Goal: Transaction & Acquisition: Obtain resource

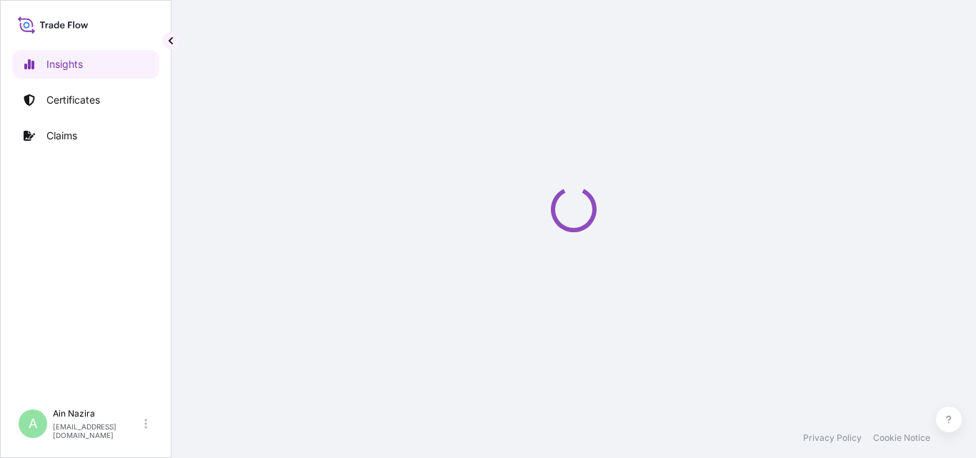
select select "2025"
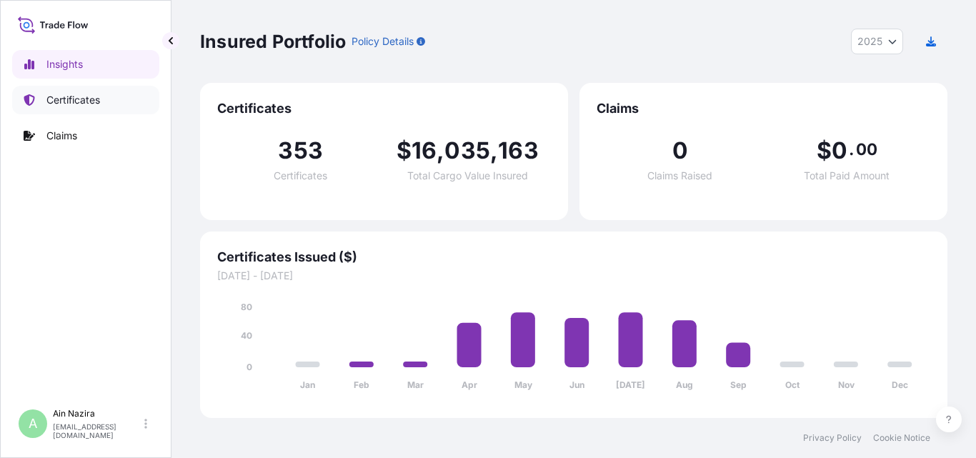
click at [109, 107] on link "Certificates" at bounding box center [85, 100] width 147 height 29
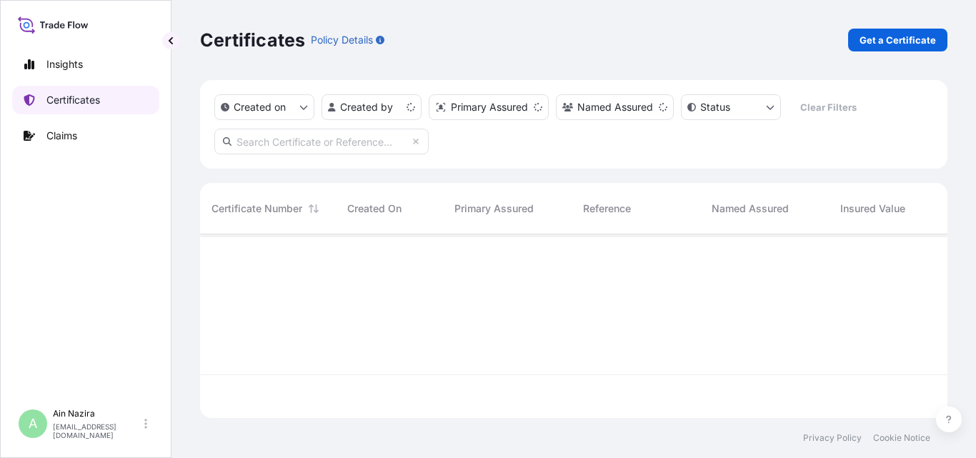
scroll to position [181, 737]
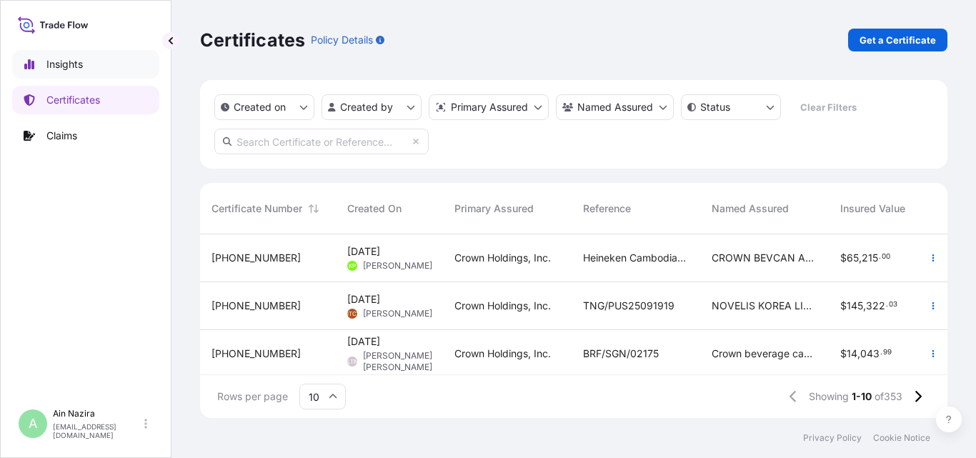
click at [79, 68] on p "Insights" at bounding box center [64, 64] width 36 height 14
select select "2025"
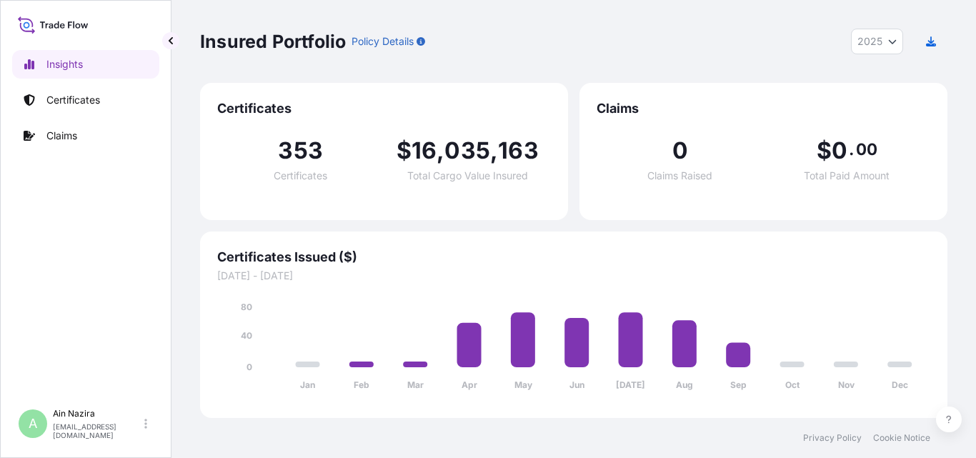
click at [274, 112] on span "Certificates" at bounding box center [384, 108] width 334 height 17
click at [98, 107] on p "Certificates" at bounding box center [73, 100] width 54 height 14
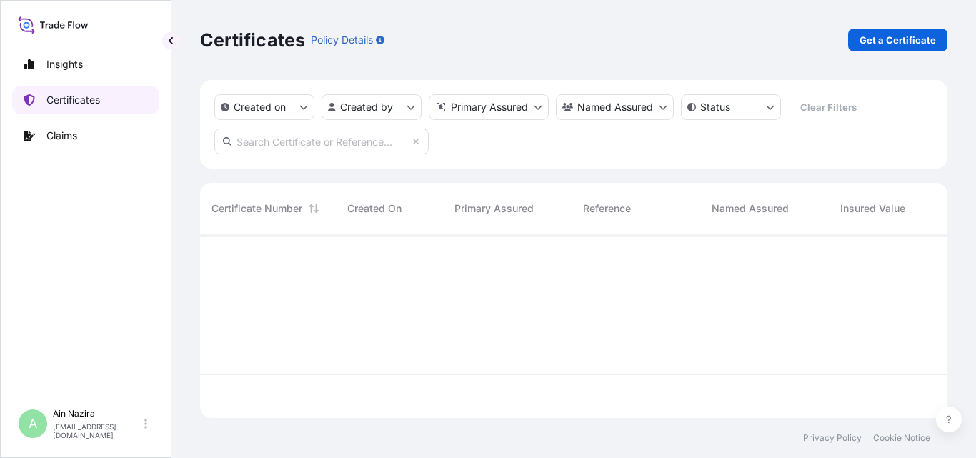
scroll to position [181, 737]
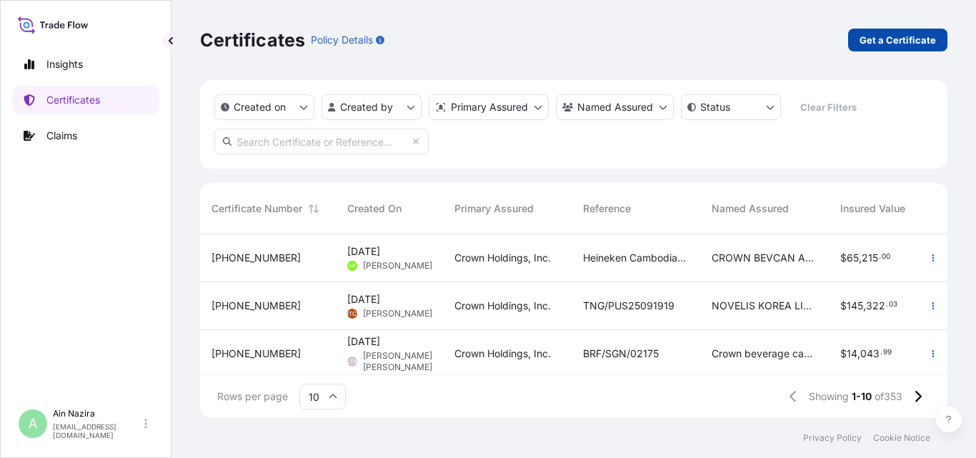
click at [916, 31] on link "Get a Certificate" at bounding box center [897, 40] width 99 height 23
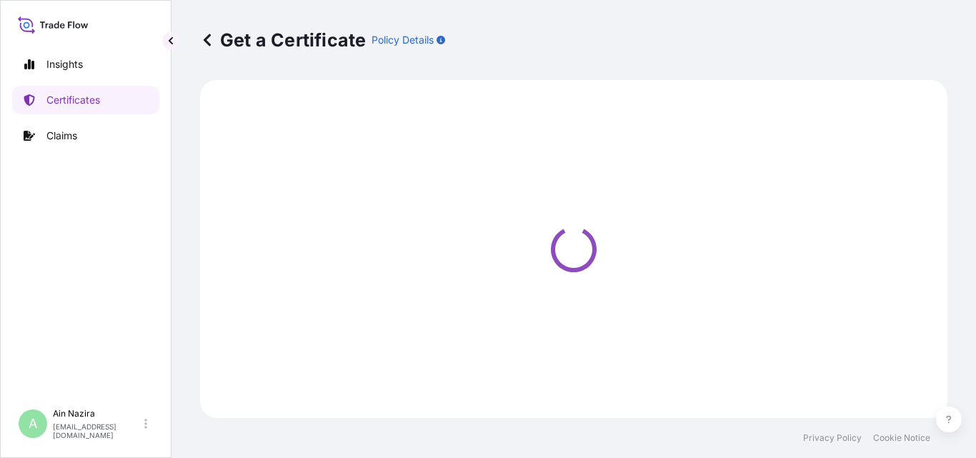
select select "Sea"
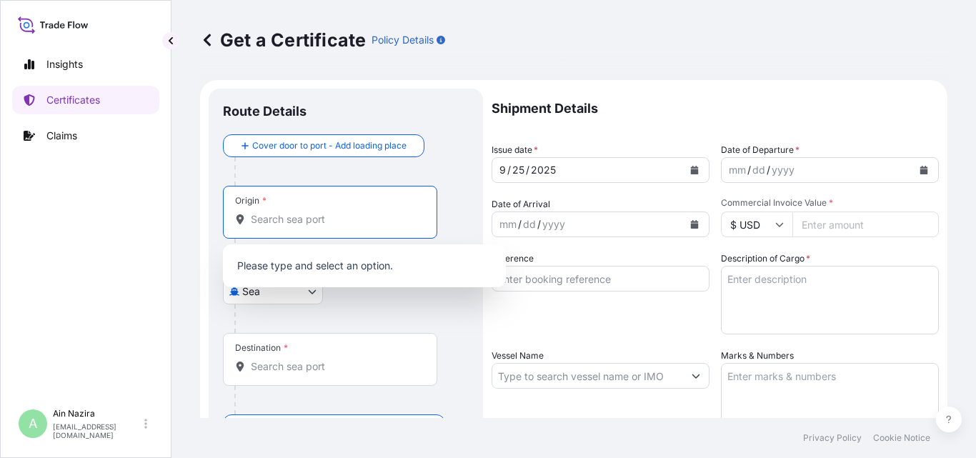
click at [311, 225] on input "Origin *" at bounding box center [335, 219] width 169 height 14
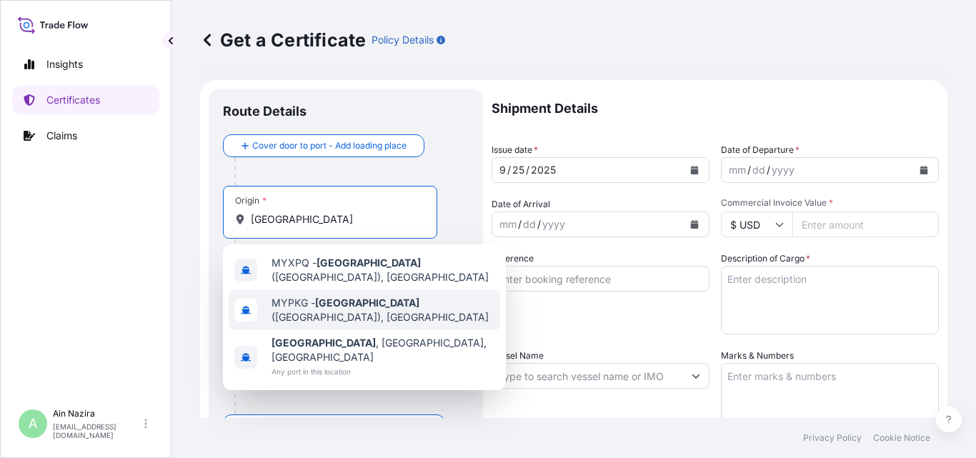
click at [387, 309] on span "MYPKG - [GEOGRAPHIC_DATA] ([GEOGRAPHIC_DATA]), [GEOGRAPHIC_DATA]" at bounding box center [383, 310] width 223 height 29
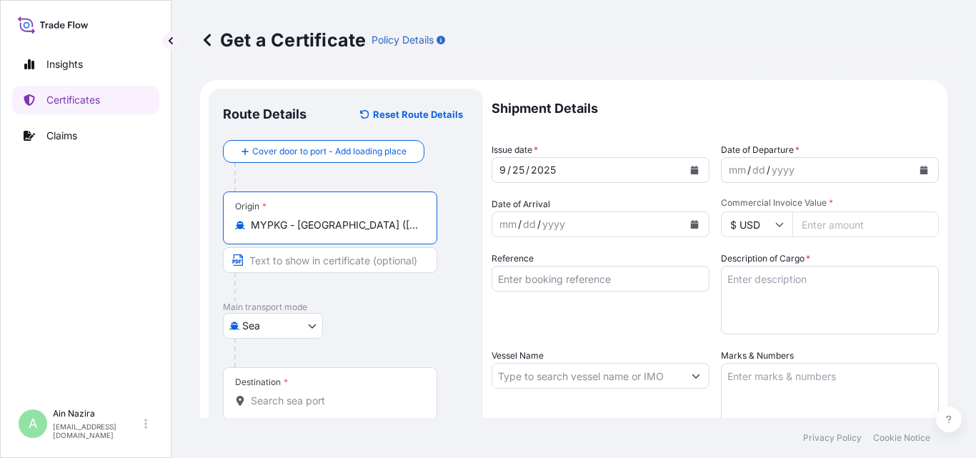
type input "MYPKG - [GEOGRAPHIC_DATA] ([GEOGRAPHIC_DATA]), [GEOGRAPHIC_DATA]"
click at [772, 171] on div "yyyy" at bounding box center [784, 170] width 26 height 17
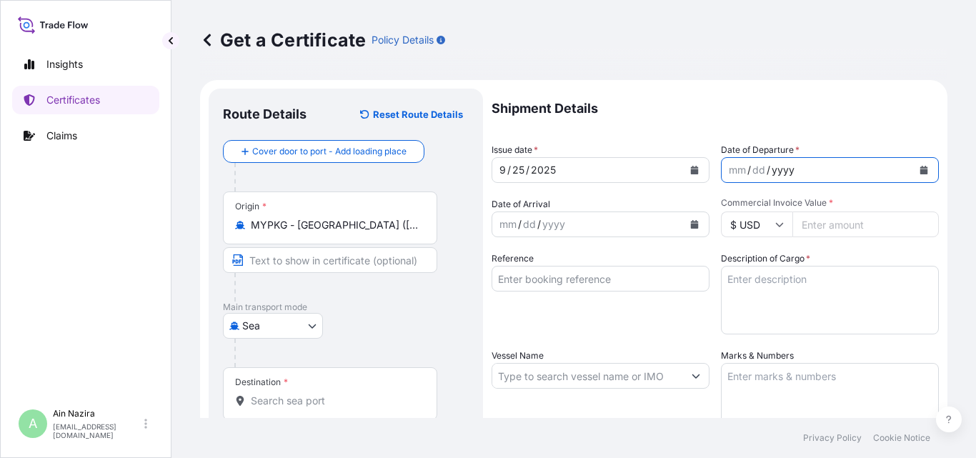
click at [728, 174] on div "mm" at bounding box center [738, 170] width 20 height 17
click at [926, 170] on div "mm / dd / yyyy" at bounding box center [830, 170] width 218 height 26
click at [920, 169] on icon "Calendar" at bounding box center [924, 170] width 9 height 9
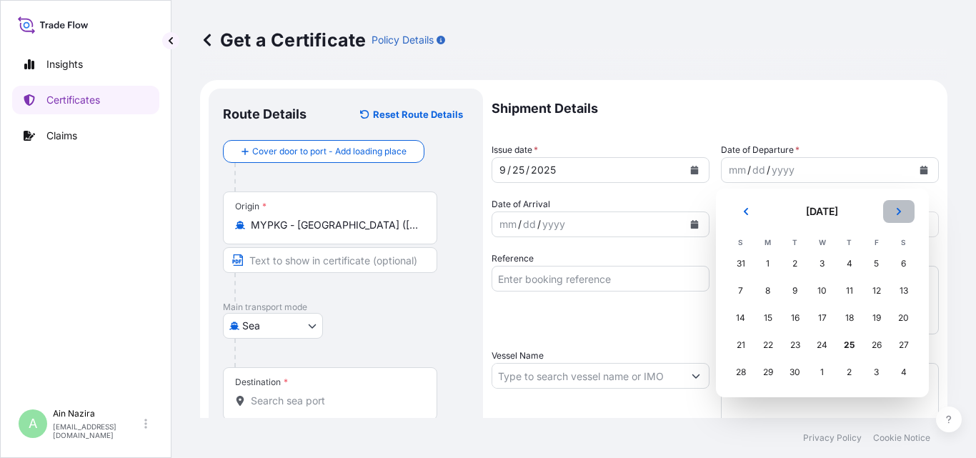
click at [904, 207] on button "Next" at bounding box center [899, 211] width 31 height 23
click at [900, 264] on div "4" at bounding box center [904, 264] width 26 height 26
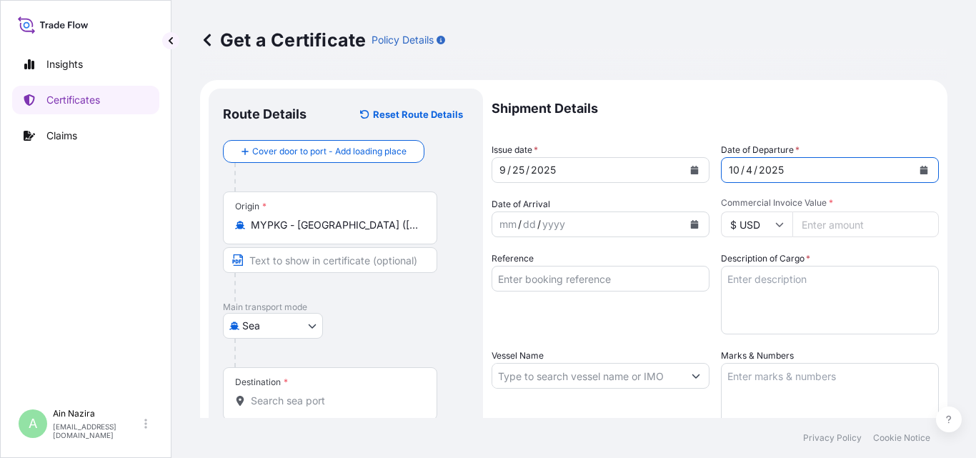
click at [913, 176] on button "Calendar" at bounding box center [924, 170] width 23 height 23
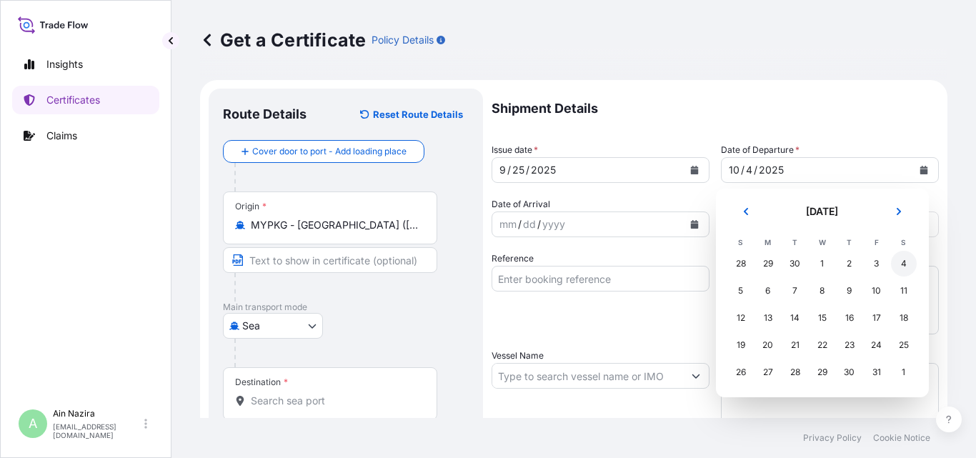
click at [905, 261] on div "4" at bounding box center [904, 264] width 26 height 26
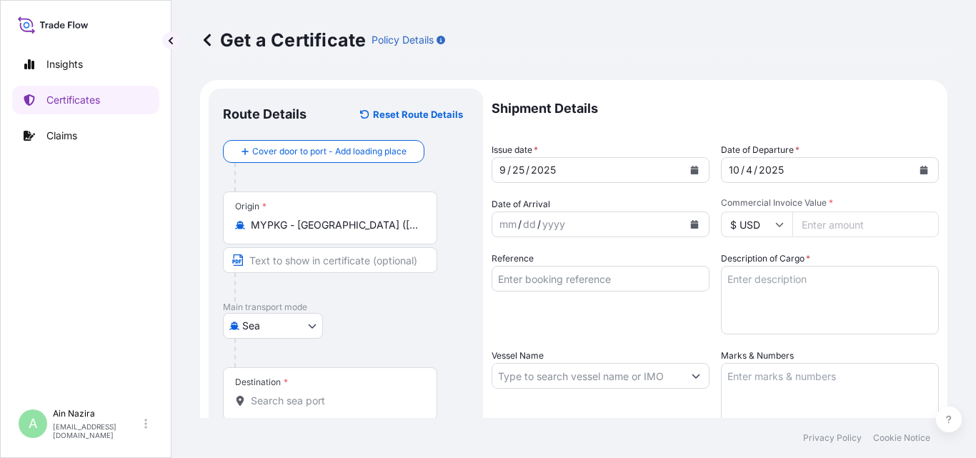
click at [801, 219] on input "Commercial Invoice Value *" at bounding box center [866, 225] width 147 height 26
click at [564, 220] on div "yyyy" at bounding box center [554, 224] width 26 height 17
click at [691, 222] on icon "Calendar" at bounding box center [695, 224] width 8 height 9
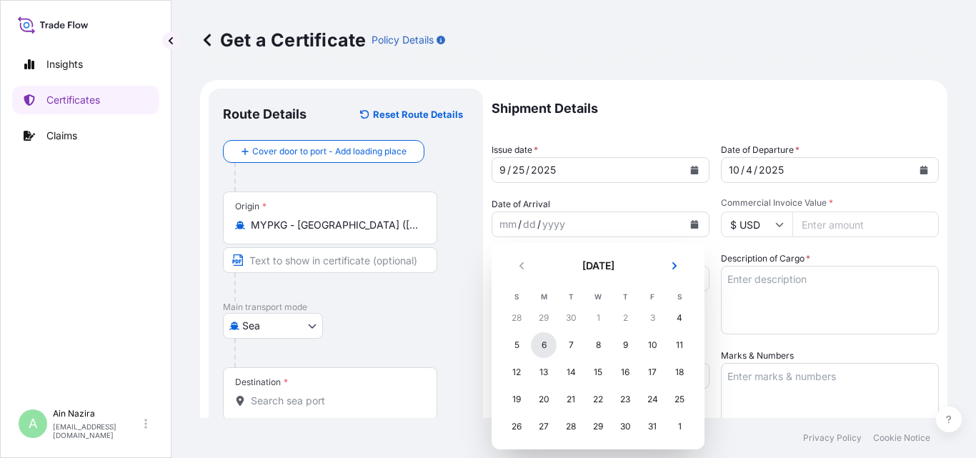
click at [546, 342] on div "6" at bounding box center [544, 345] width 26 height 26
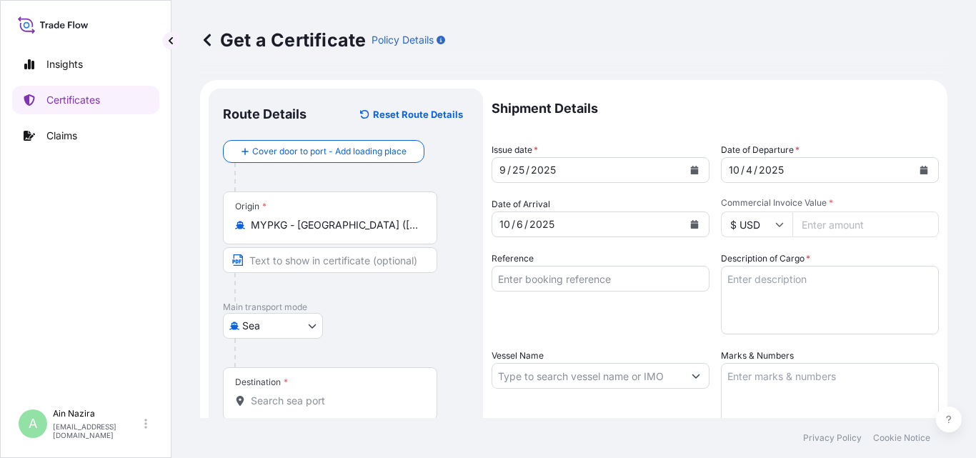
click at [835, 221] on input "Commercial Invoice Value *" at bounding box center [866, 225] width 147 height 26
type input "19075.11"
click at [81, 97] on p "Certificates" at bounding box center [73, 100] width 54 height 14
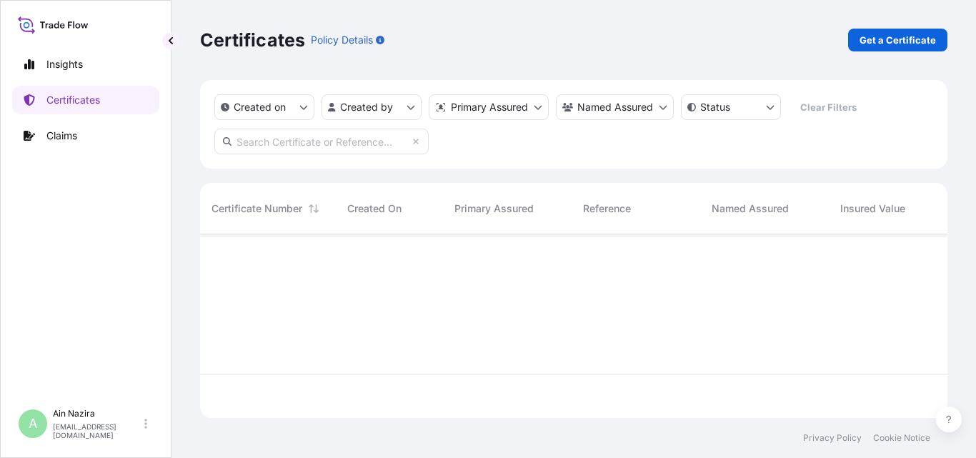
scroll to position [181, 737]
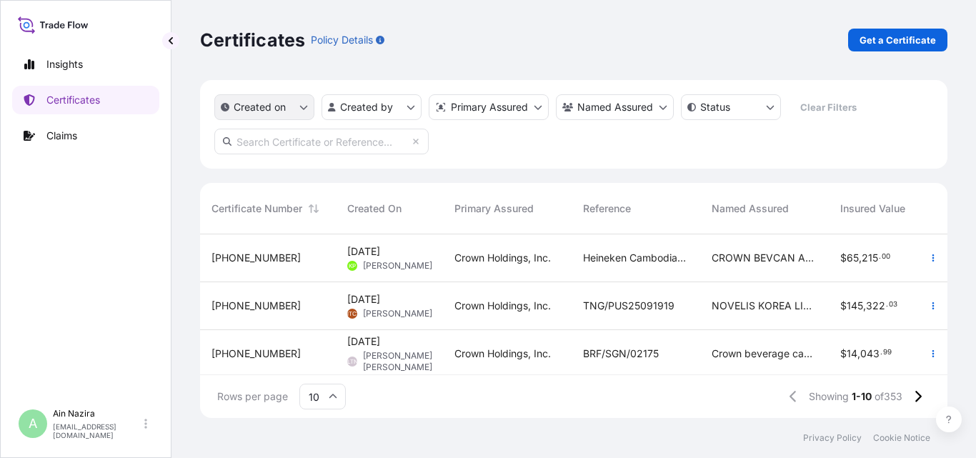
click at [292, 108] on button "Created on" at bounding box center [264, 107] width 100 height 26
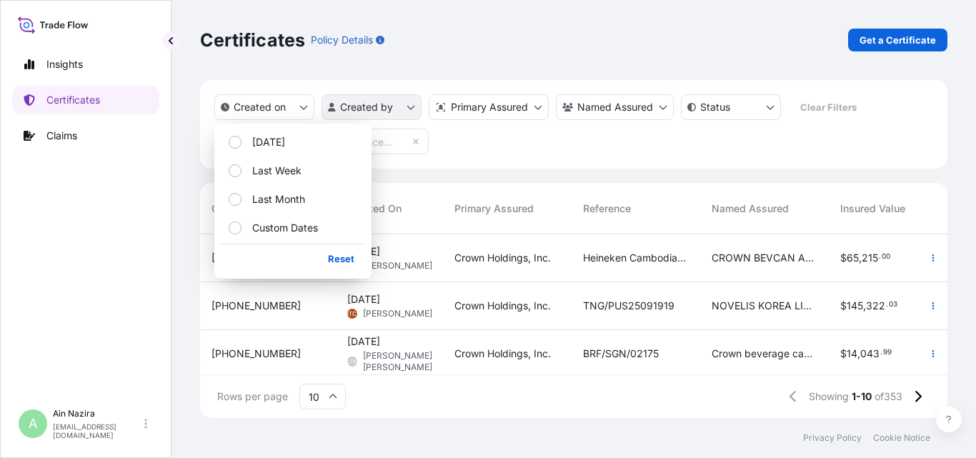
click at [325, 105] on html "Insights Certificates Claims A Ain Nazira [EMAIL_ADDRESS][DOMAIN_NAME] Certific…" at bounding box center [488, 229] width 976 height 458
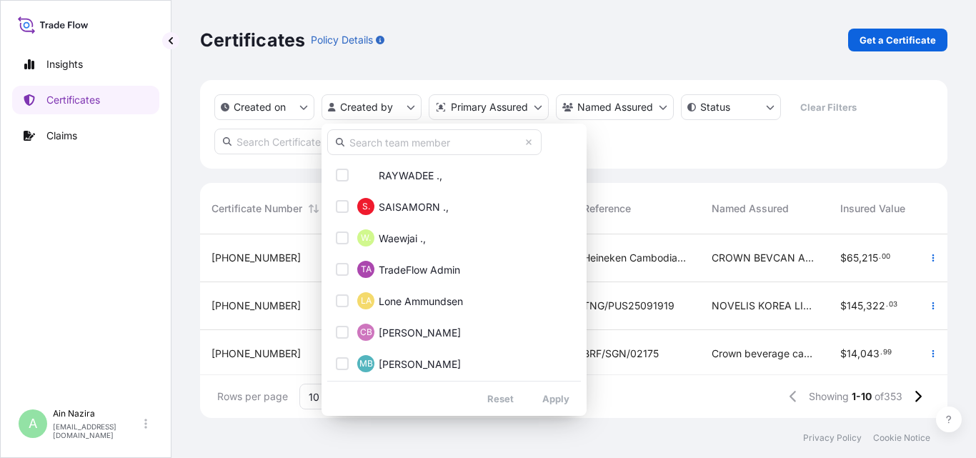
click at [352, 138] on input "text" at bounding box center [434, 142] width 214 height 26
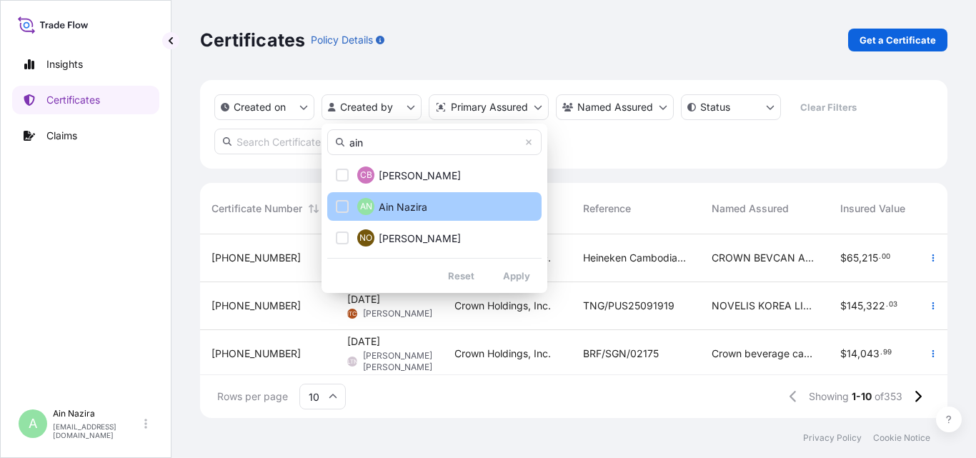
type input "ain"
click at [458, 207] on button "AN Ain Nazira" at bounding box center [434, 206] width 214 height 29
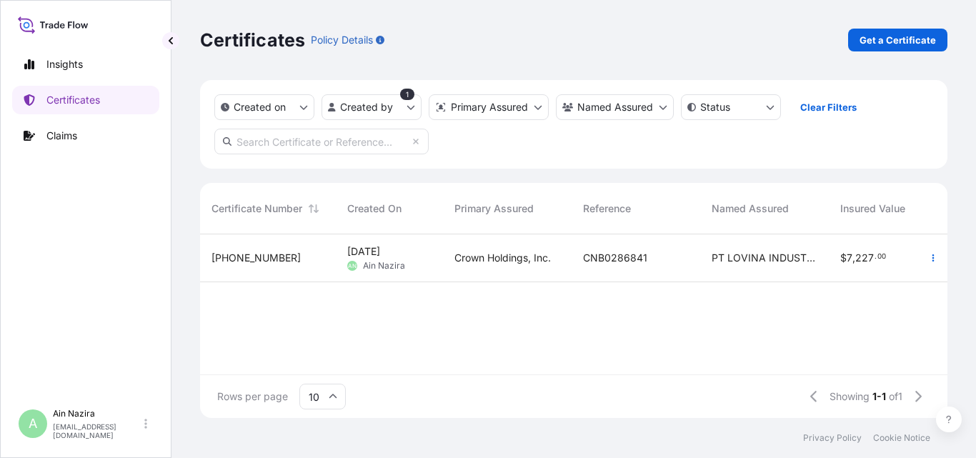
click at [472, 267] on div "Crown Holdings, Inc." at bounding box center [507, 258] width 129 height 48
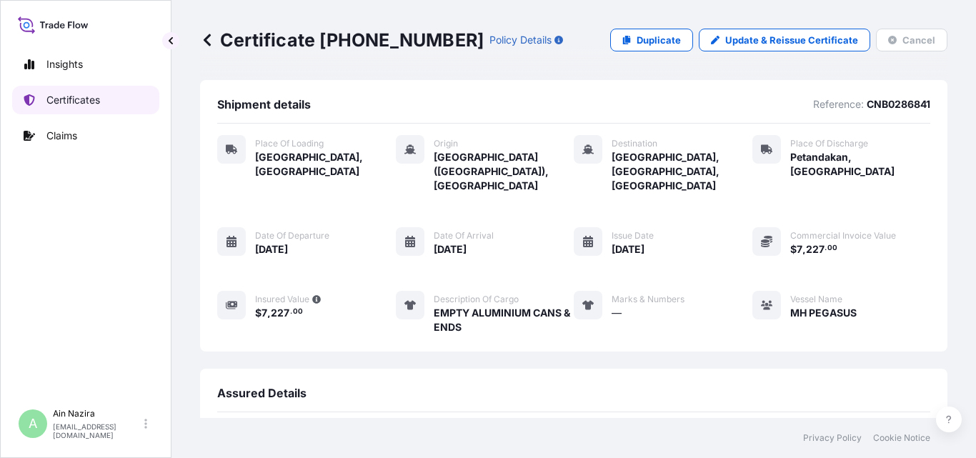
click at [85, 109] on link "Certificates" at bounding box center [85, 100] width 147 height 29
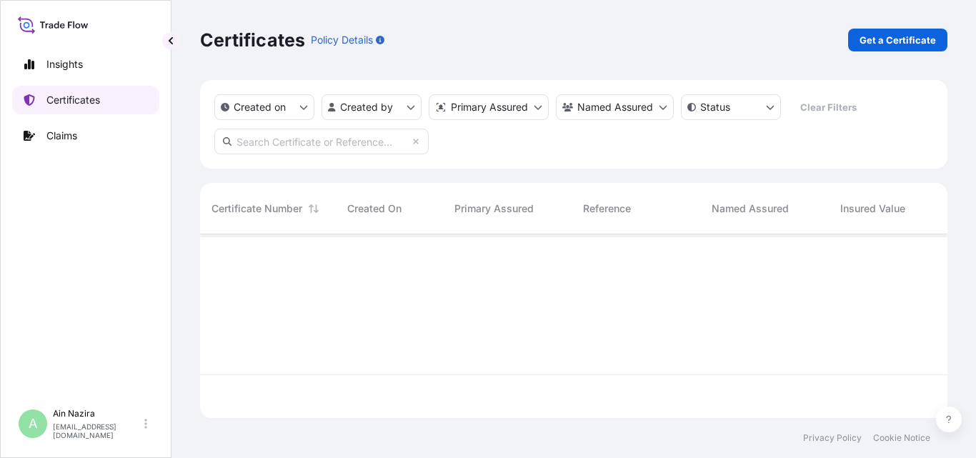
scroll to position [181, 737]
click at [886, 44] on p "Get a Certificate" at bounding box center [898, 40] width 76 height 14
select select "Sea"
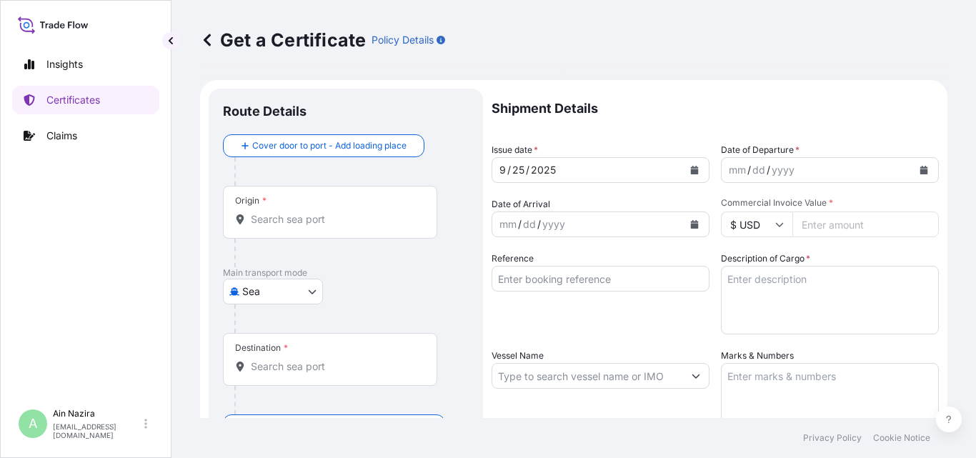
click at [331, 220] on input "Origin *" at bounding box center [335, 219] width 169 height 14
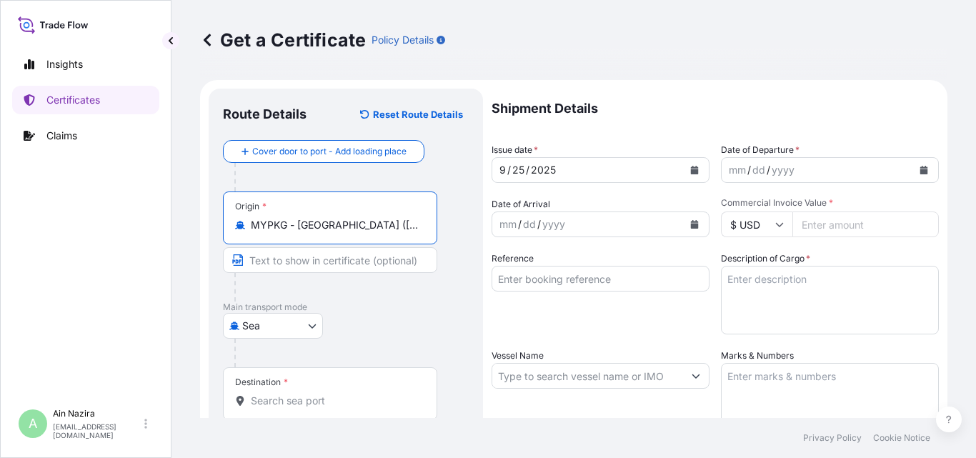
type input "MYPKG - [GEOGRAPHIC_DATA] ([GEOGRAPHIC_DATA]), [GEOGRAPHIC_DATA]"
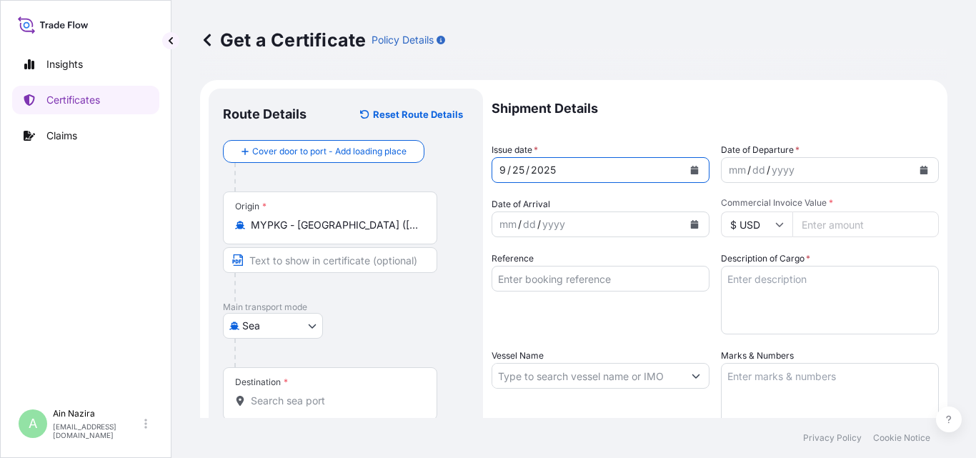
click at [688, 175] on button "Calendar" at bounding box center [694, 170] width 23 height 23
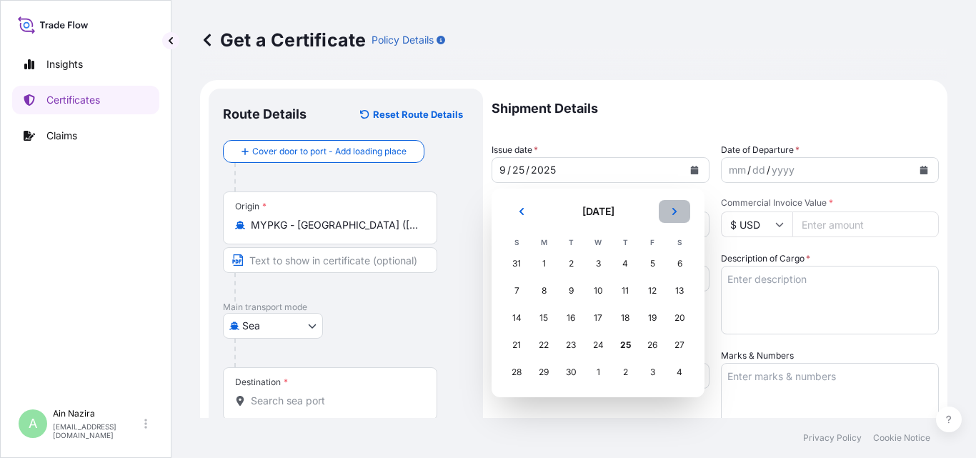
click at [677, 213] on icon "Next" at bounding box center [675, 211] width 9 height 9
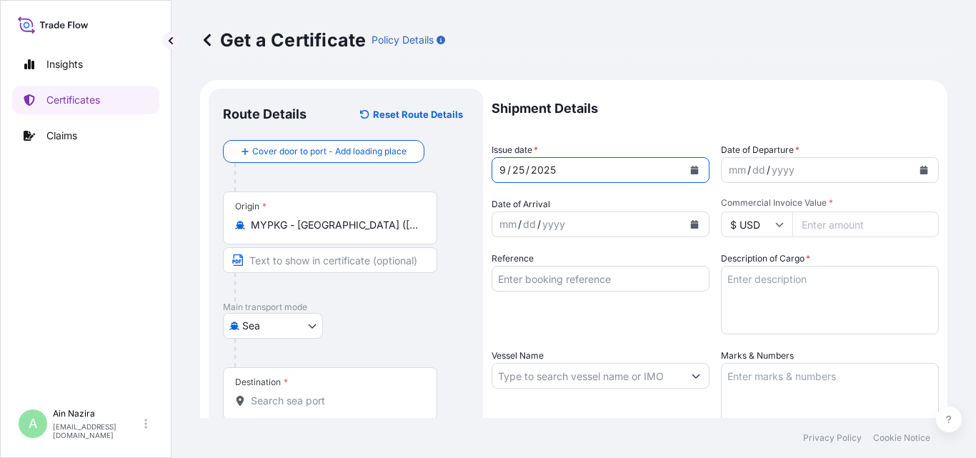
click at [921, 167] on icon "Calendar" at bounding box center [925, 170] width 8 height 9
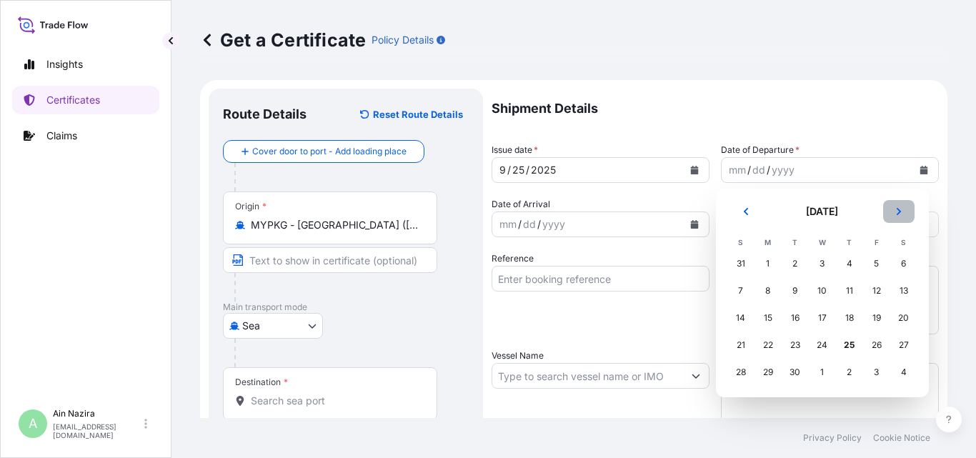
click at [899, 214] on icon "Next" at bounding box center [899, 211] width 9 height 9
click at [899, 257] on div "4" at bounding box center [904, 264] width 26 height 26
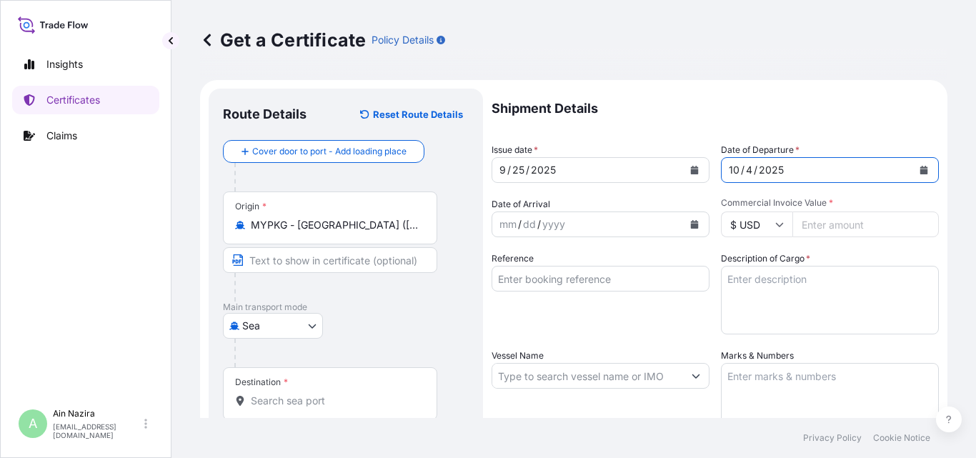
click at [691, 226] on icon "Calendar" at bounding box center [695, 224] width 8 height 9
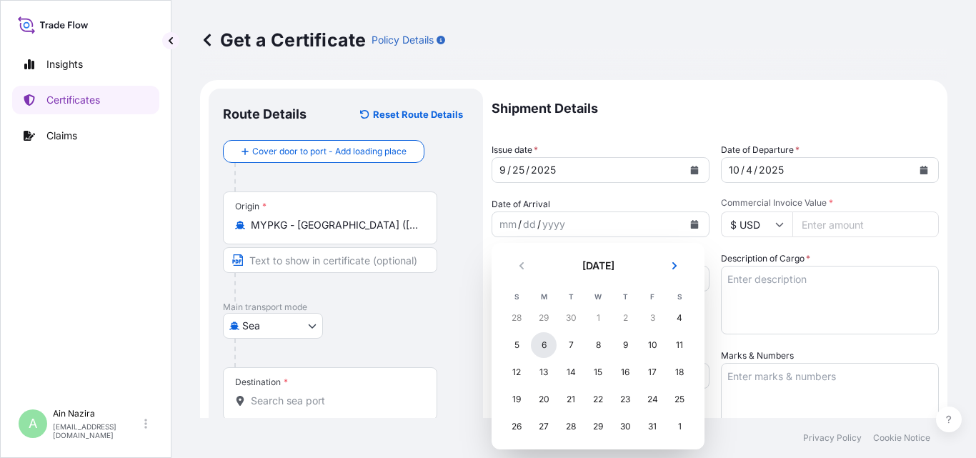
click at [548, 347] on div "6" at bounding box center [544, 345] width 26 height 26
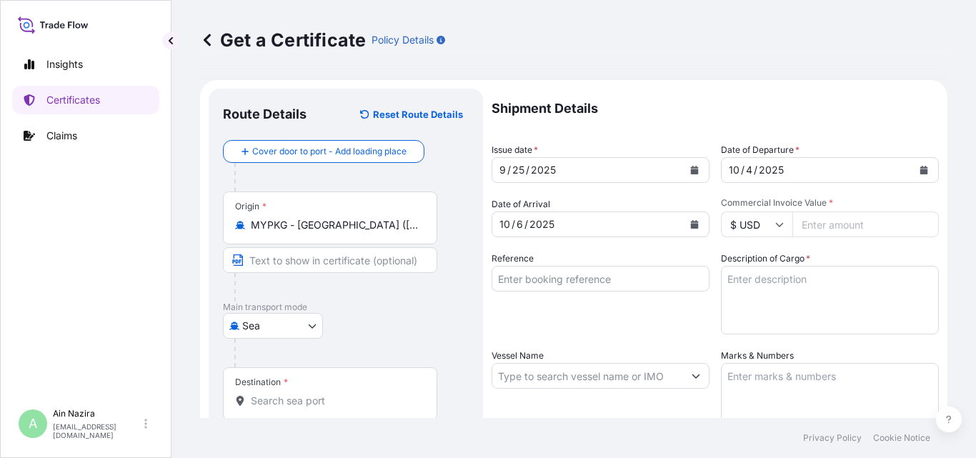
click at [823, 226] on input "Commercial Invoice Value *" at bounding box center [866, 225] width 147 height 26
type input "19075.11"
click at [778, 298] on textarea "Description of Cargo *" at bounding box center [830, 300] width 218 height 69
click at [205, 34] on icon at bounding box center [207, 40] width 14 height 14
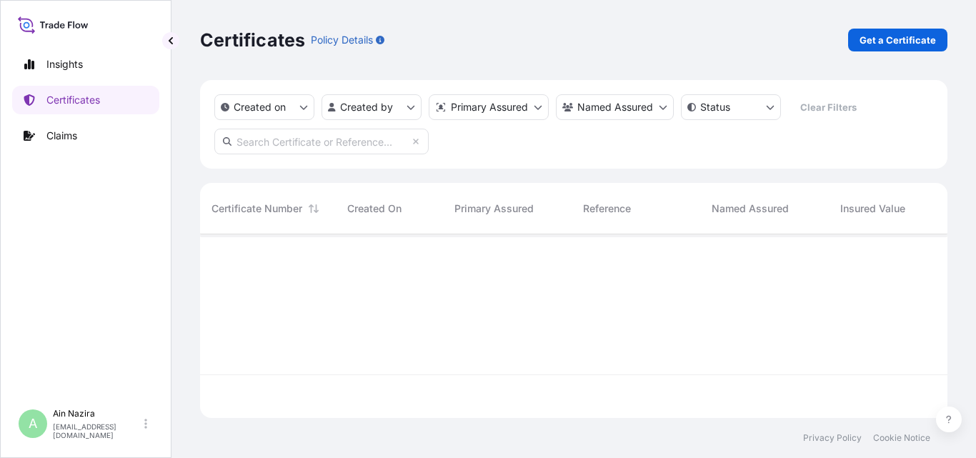
scroll to position [181, 737]
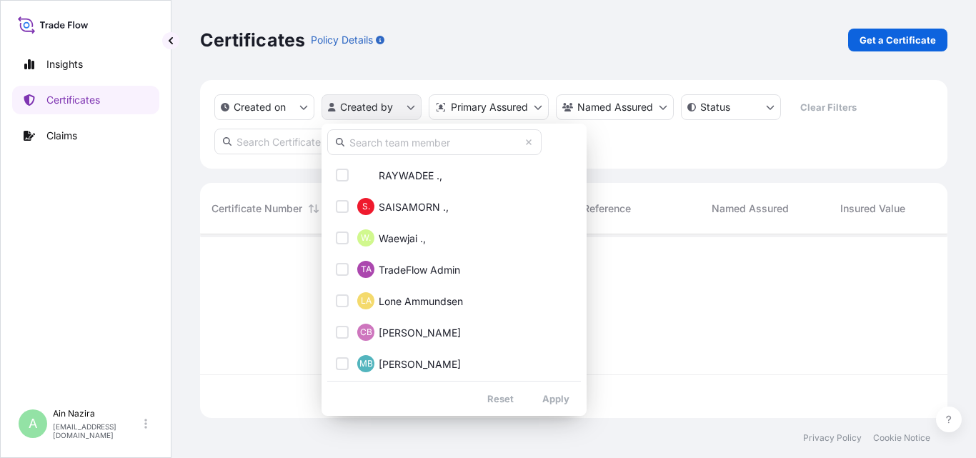
click at [398, 113] on html "Insights Certificates Claims A Ain Nazira [EMAIL_ADDRESS][DOMAIN_NAME] Certific…" at bounding box center [488, 229] width 976 height 458
click at [401, 142] on input "text" at bounding box center [434, 142] width 214 height 26
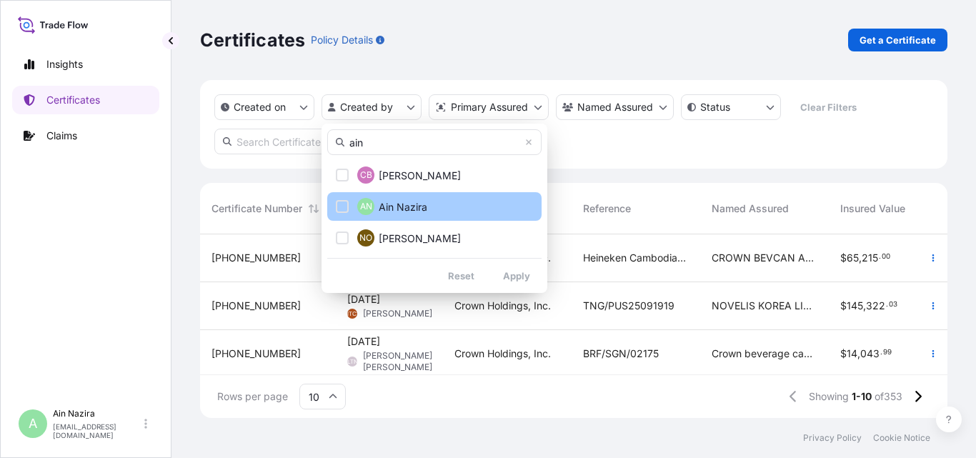
type input "ain"
click at [400, 197] on button "AN Ain Nazira" at bounding box center [434, 206] width 214 height 29
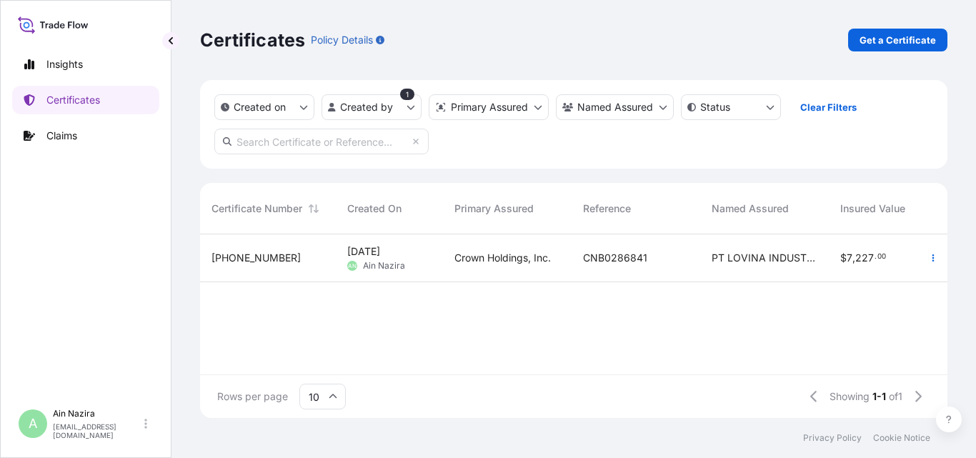
click at [413, 254] on div "[DATE] AN Ain Nazira" at bounding box center [389, 257] width 84 height 27
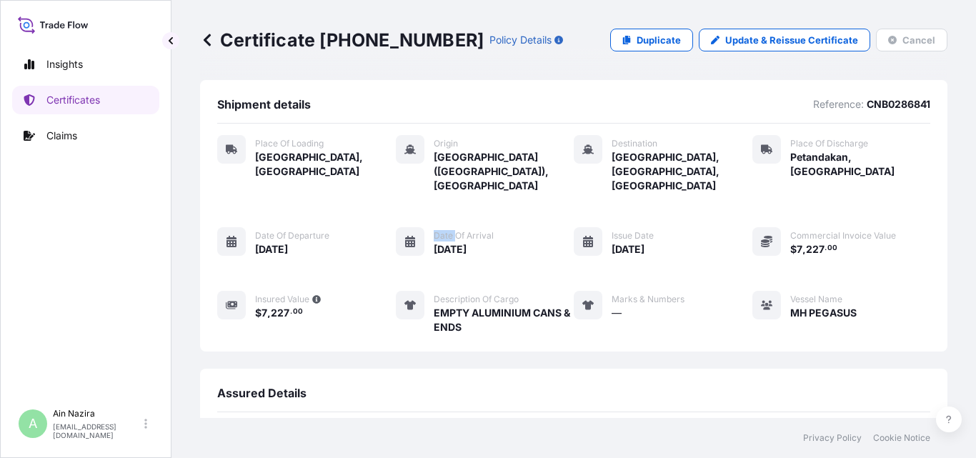
click at [413, 254] on div "Place of Loading [GEOGRAPHIC_DATA], [GEOGRAPHIC_DATA] Origin [GEOGRAPHIC_DATA] …" at bounding box center [573, 234] width 713 height 199
click at [560, 369] on div "Assured Details Primary assured Crown Holdings, Inc. Named Assured PT LOVINA IN…" at bounding box center [574, 441] width 748 height 144
click at [97, 99] on p "Certificates" at bounding box center [73, 100] width 54 height 14
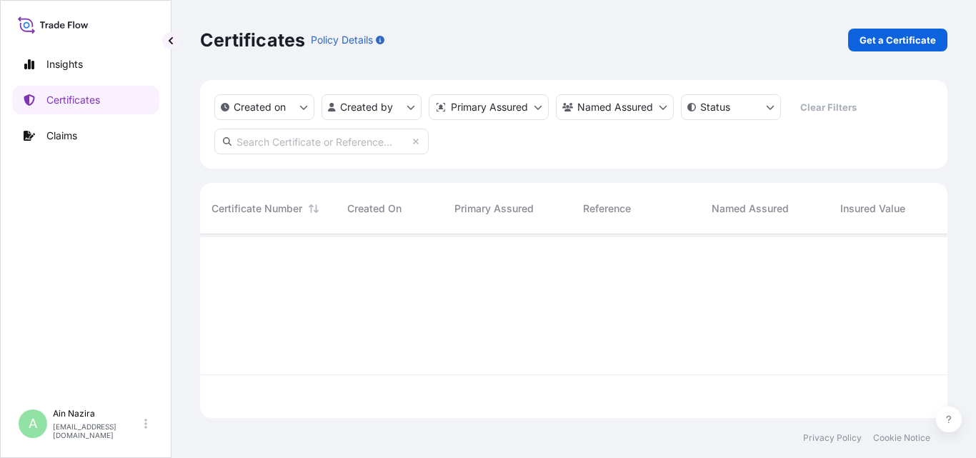
scroll to position [181, 737]
click at [885, 49] on link "Get a Certificate" at bounding box center [897, 40] width 99 height 23
select select "Sea"
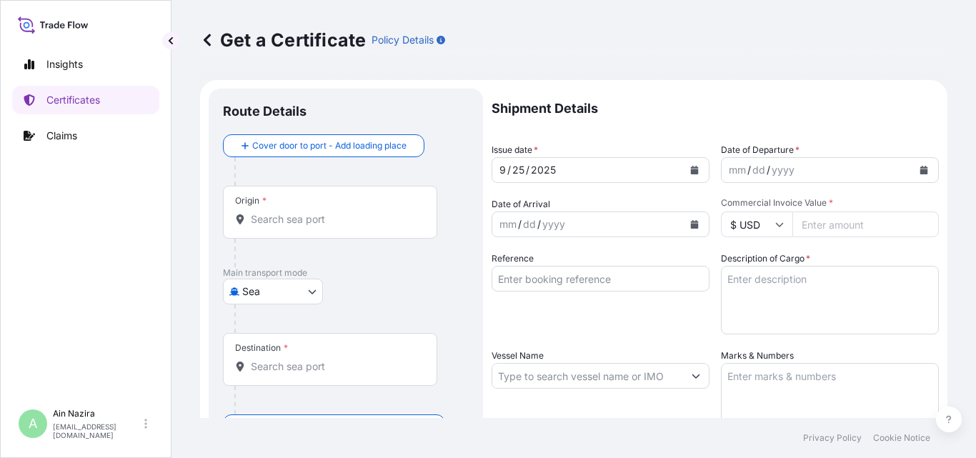
click at [921, 167] on icon "Calendar" at bounding box center [925, 170] width 8 height 9
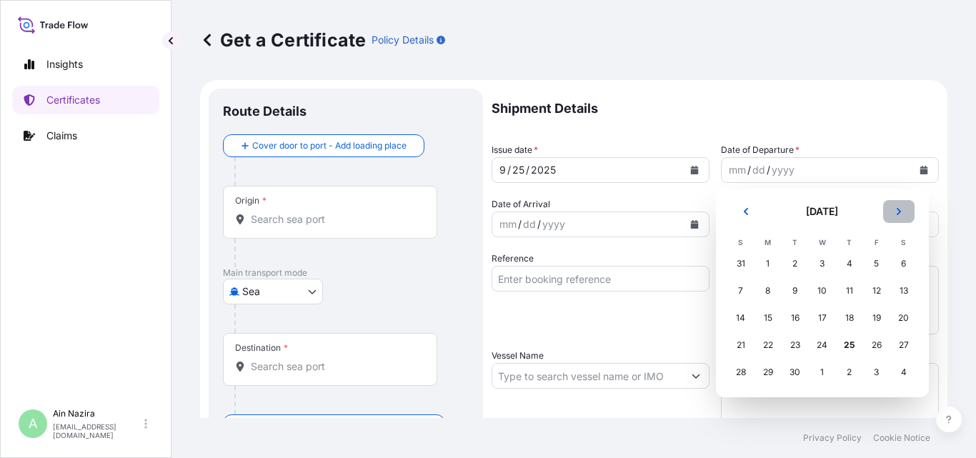
click at [902, 211] on icon "Next" at bounding box center [899, 211] width 9 height 9
click at [906, 264] on div "4" at bounding box center [904, 264] width 26 height 26
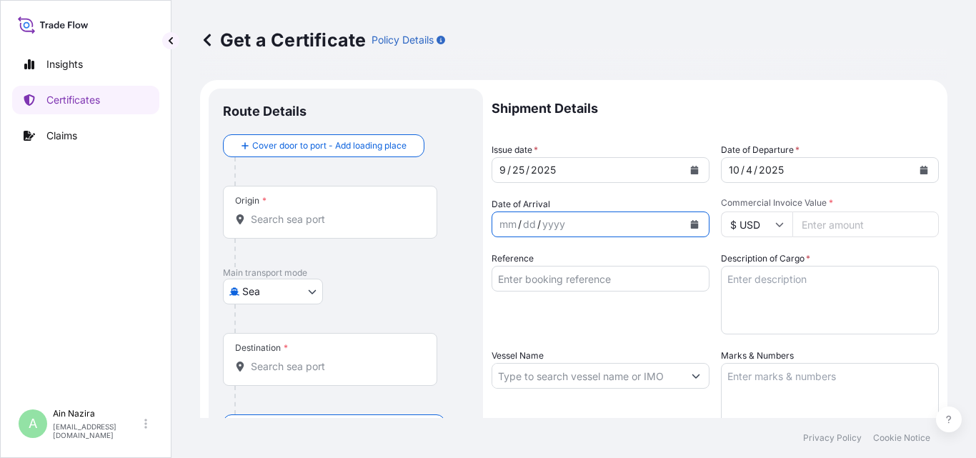
click at [695, 220] on button "Calendar" at bounding box center [694, 224] width 23 height 23
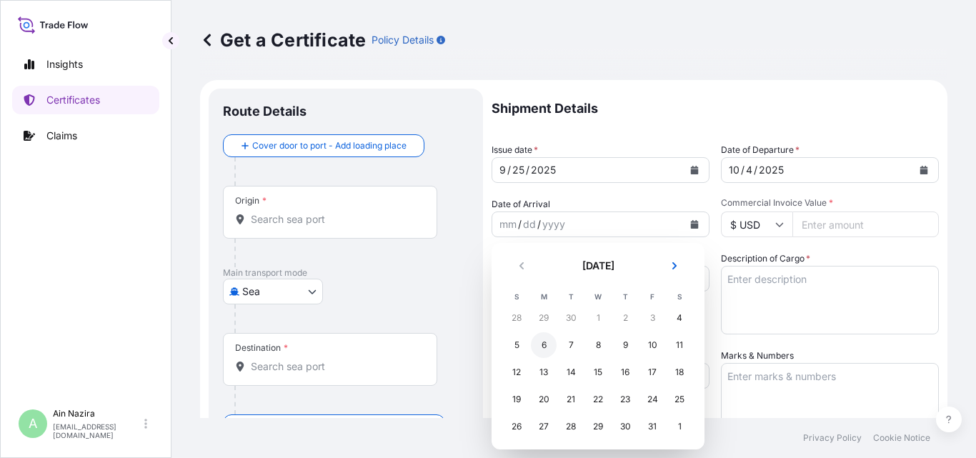
click at [546, 345] on div "6" at bounding box center [544, 345] width 26 height 26
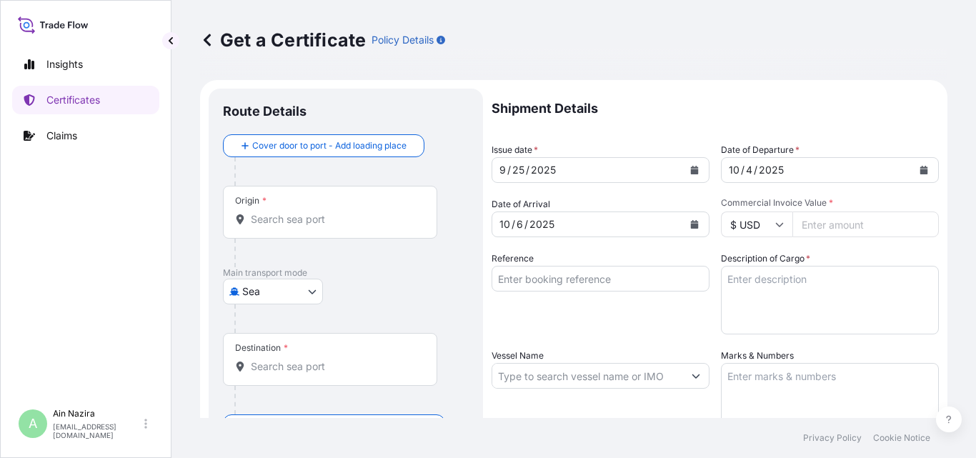
click at [835, 229] on input "Commercial Invoice Value *" at bounding box center [866, 225] width 147 height 26
type input "19075.11"
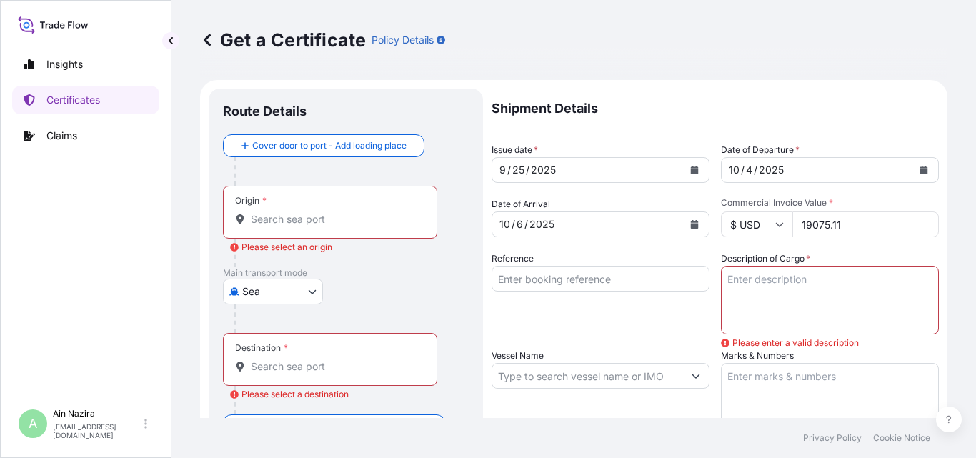
click at [772, 301] on textarea "Description of Cargo *" at bounding box center [830, 300] width 218 height 69
click at [615, 281] on input "Reference" at bounding box center [601, 279] width 218 height 26
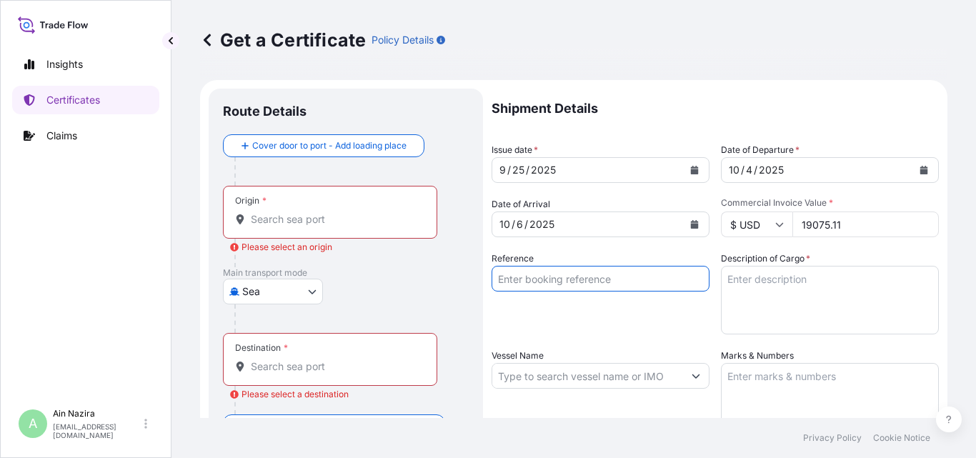
paste input "BPKGC25017635"
type input "BPKGC25017635"
click at [263, 224] on input "Origin * Please select an origin" at bounding box center [335, 219] width 169 height 14
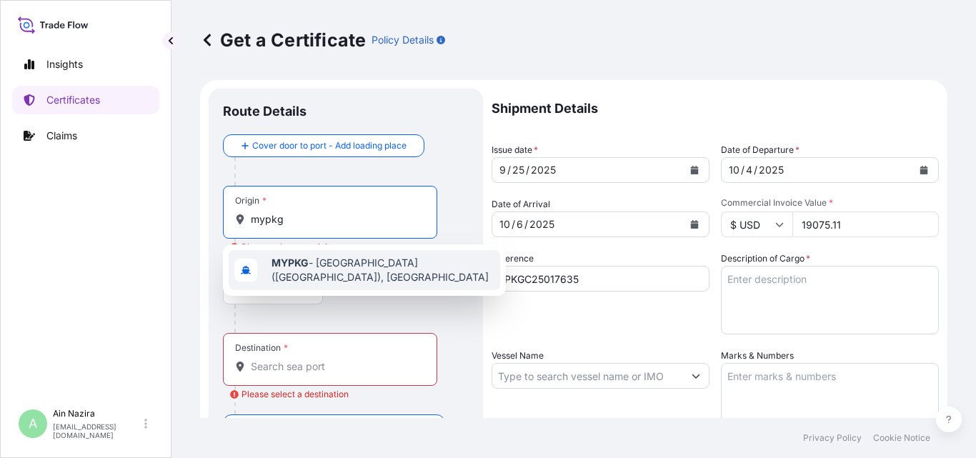
click at [326, 271] on span "MYPKG - [GEOGRAPHIC_DATA] ([GEOGRAPHIC_DATA]), [GEOGRAPHIC_DATA]" at bounding box center [383, 270] width 223 height 29
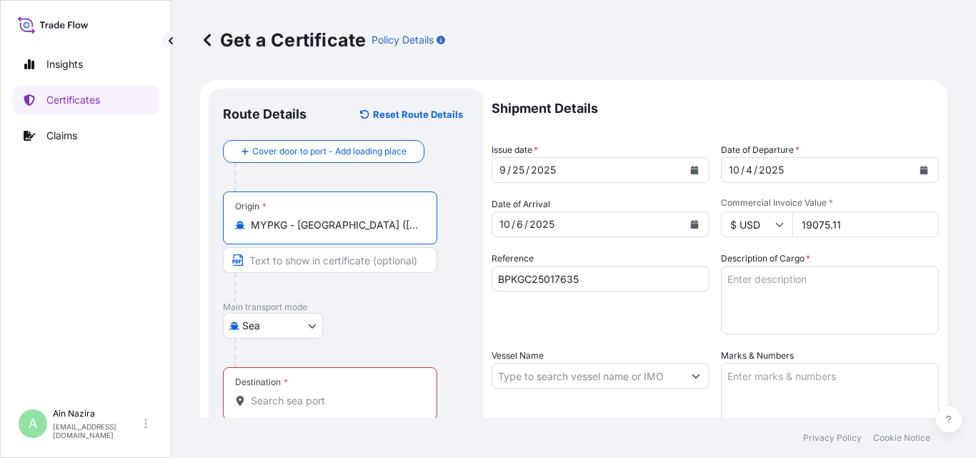
type input "MYPKG - [GEOGRAPHIC_DATA] ([GEOGRAPHIC_DATA]), [GEOGRAPHIC_DATA]"
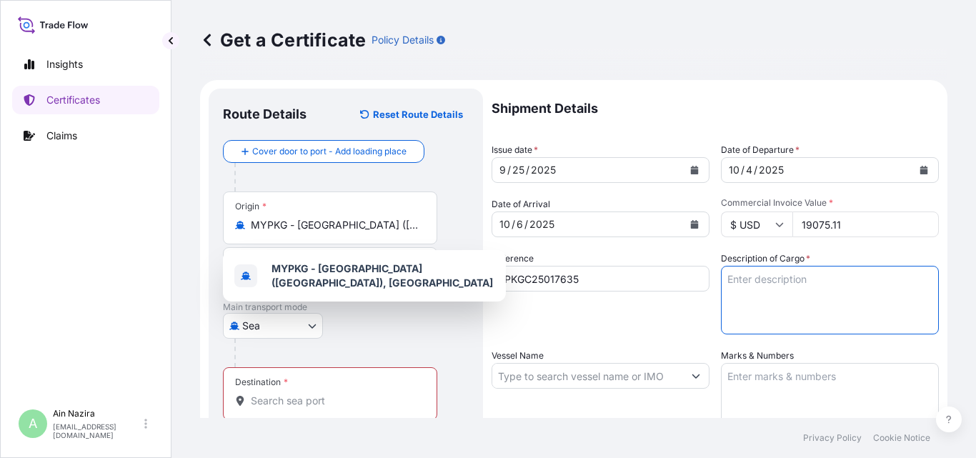
click at [743, 299] on textarea "Description of Cargo *" at bounding box center [830, 300] width 218 height 69
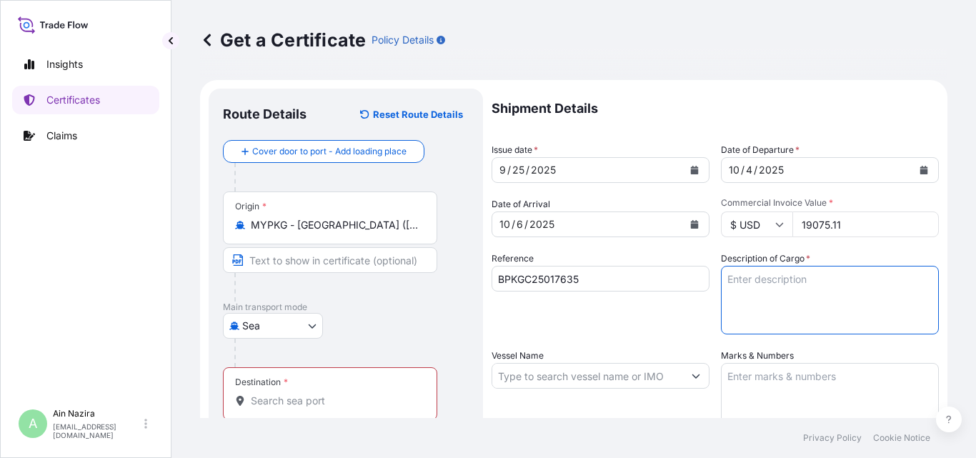
paste textarea "ALUMINIUM CLEAR COATED TABSTOCK"
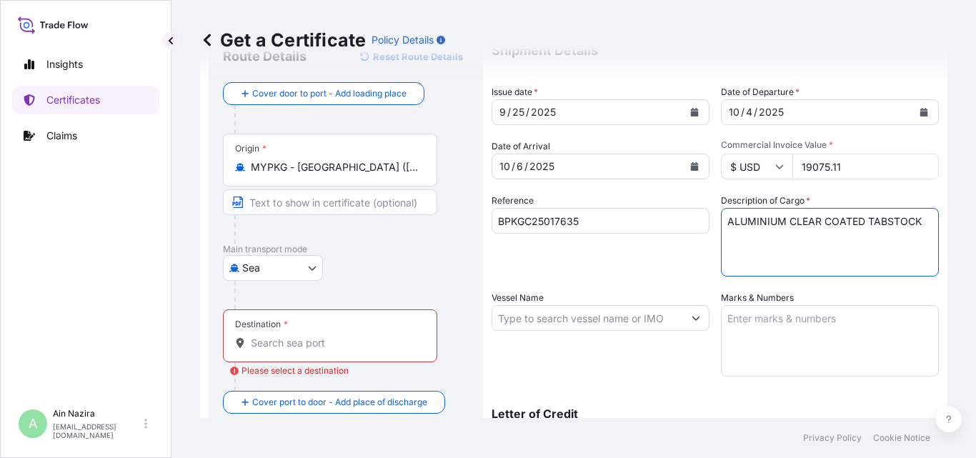
scroll to position [71, 0]
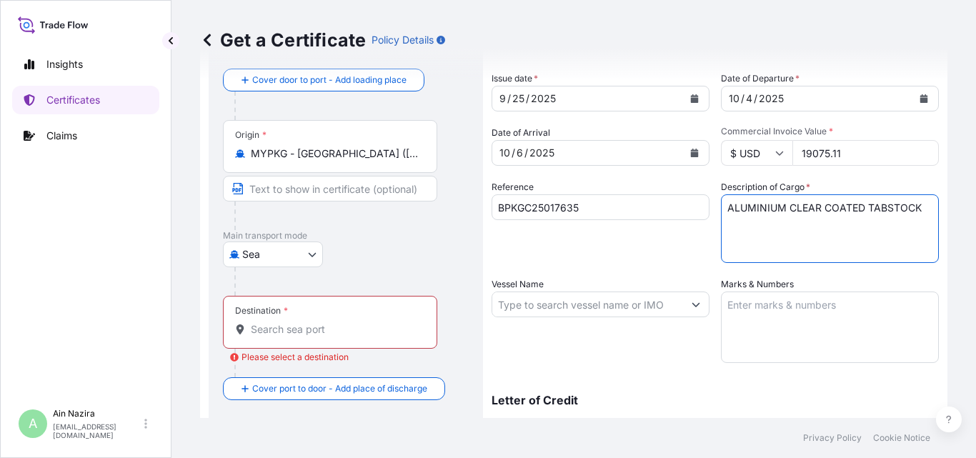
type textarea "ALUMINIUM CLEAR COATED TABSTOCK"
click at [311, 332] on input "Destination * Please select a destination" at bounding box center [335, 329] width 169 height 14
click at [325, 334] on input "Destination * Please select a destination" at bounding box center [335, 329] width 169 height 14
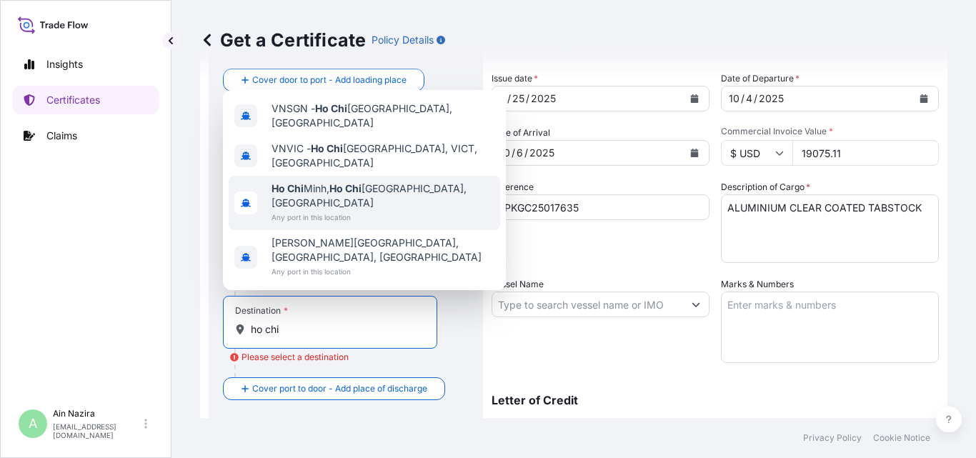
click at [376, 224] on span "Any port in this location" at bounding box center [383, 217] width 223 height 14
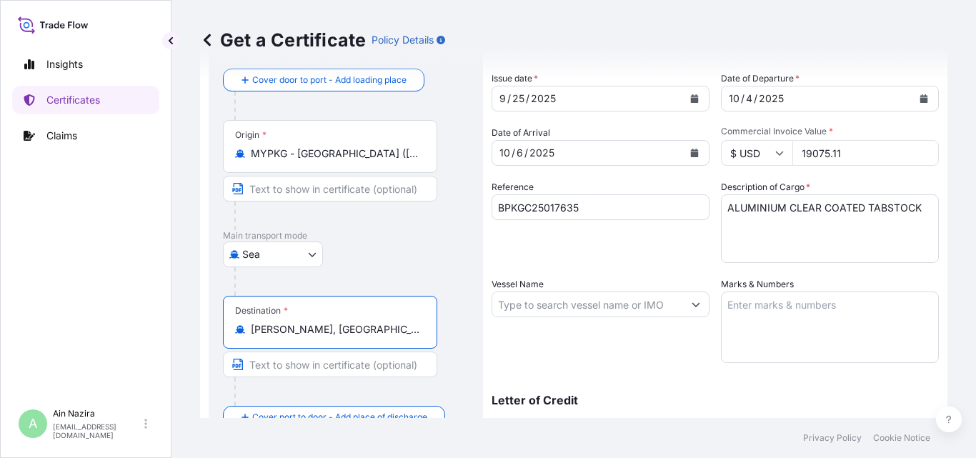
type input "[PERSON_NAME], [GEOGRAPHIC_DATA][PERSON_NAME], [GEOGRAPHIC_DATA]"
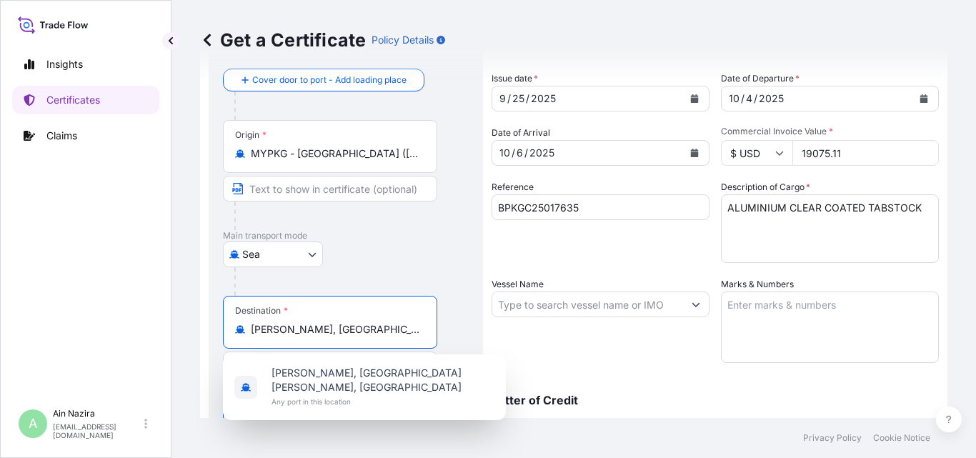
click at [375, 331] on input "[PERSON_NAME], [GEOGRAPHIC_DATA][PERSON_NAME], [GEOGRAPHIC_DATA]" at bounding box center [335, 329] width 169 height 14
click at [692, 305] on icon "Show suggestions" at bounding box center [696, 304] width 9 height 9
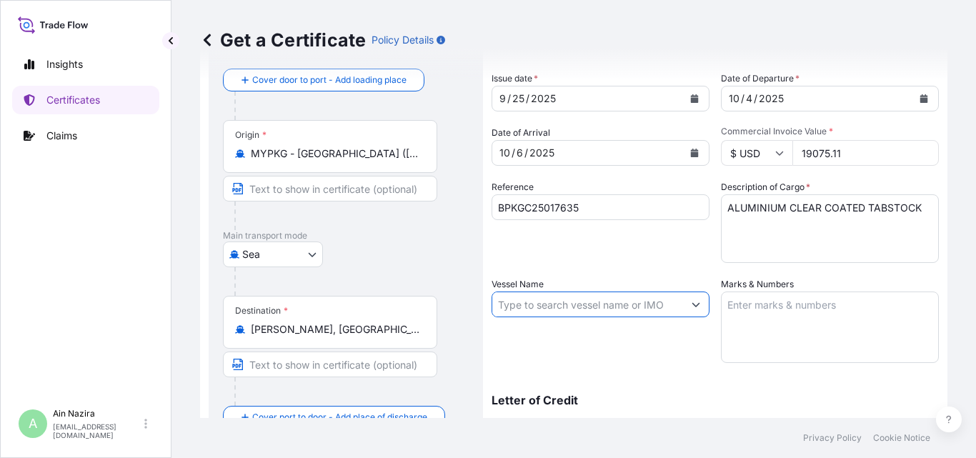
click at [650, 307] on input "Vessel Name" at bounding box center [588, 305] width 191 height 26
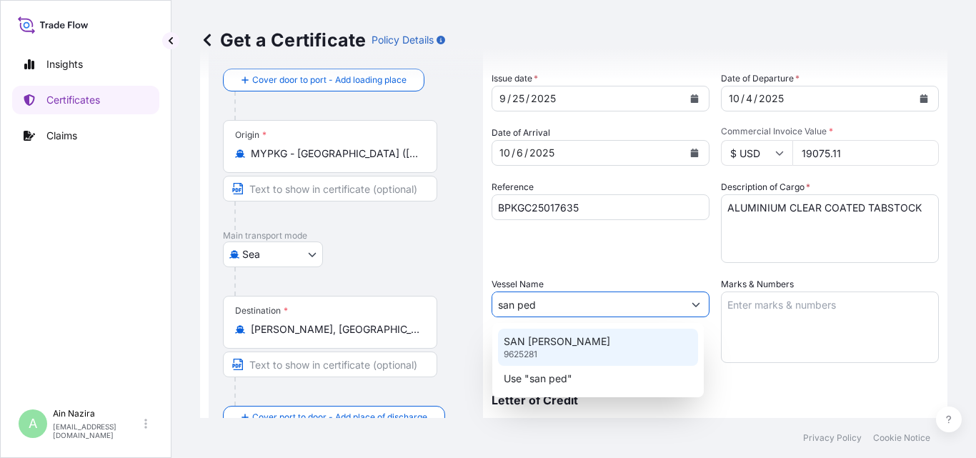
click at [554, 347] on p "SAN [PERSON_NAME]" at bounding box center [557, 342] width 107 height 14
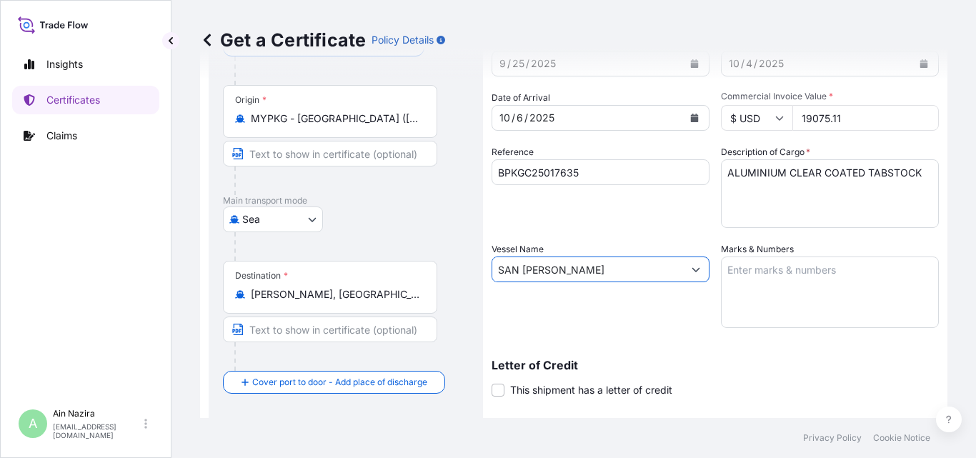
scroll to position [158, 0]
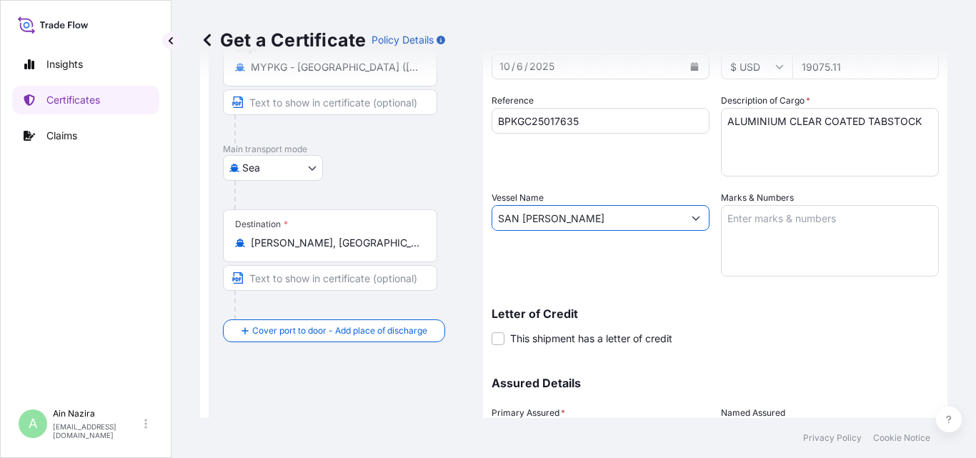
type input "SAN [PERSON_NAME]"
click at [926, 324] on div "Letter of Credit This shipment has a letter of credit Letter of credit * Letter…" at bounding box center [715, 327] width 447 height 38
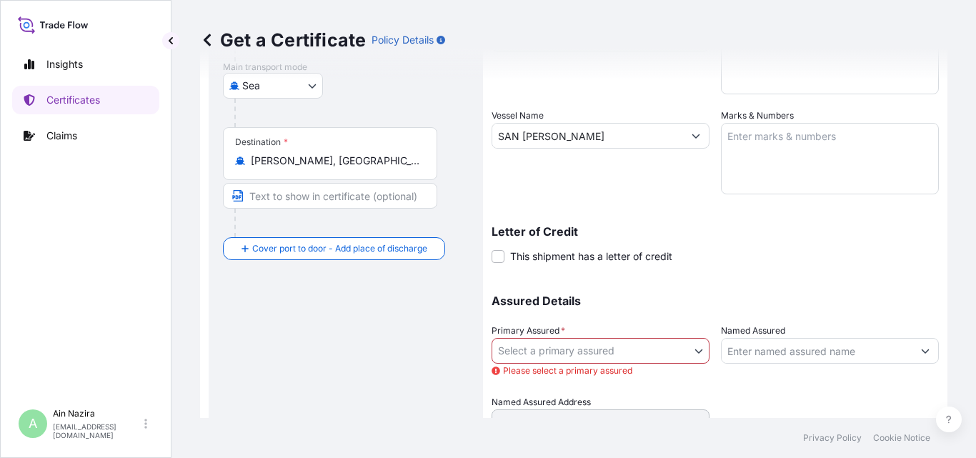
scroll to position [261, 0]
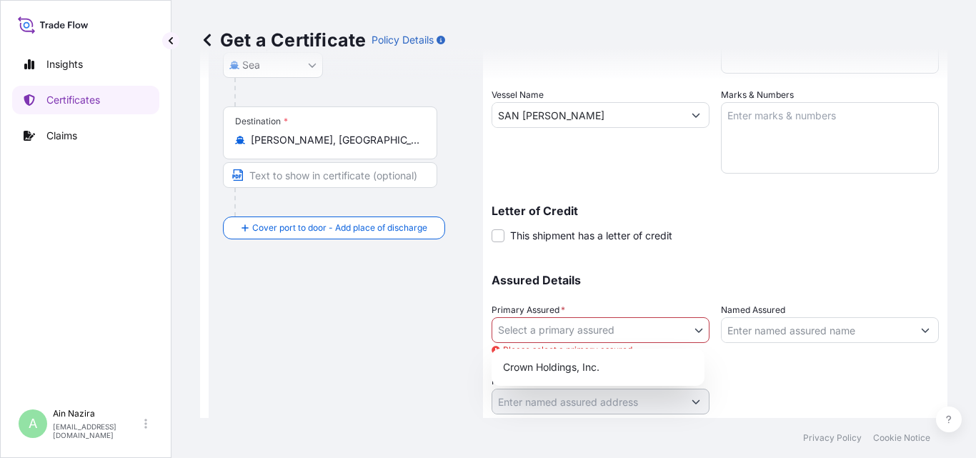
click at [601, 335] on body "Insights Certificates Claims A Ain Nazira [EMAIL_ADDRESS][DOMAIN_NAME] Get a Ce…" at bounding box center [488, 229] width 976 height 458
click at [595, 370] on div "Crown Holdings, Inc." at bounding box center [599, 368] width 202 height 26
select select "31483"
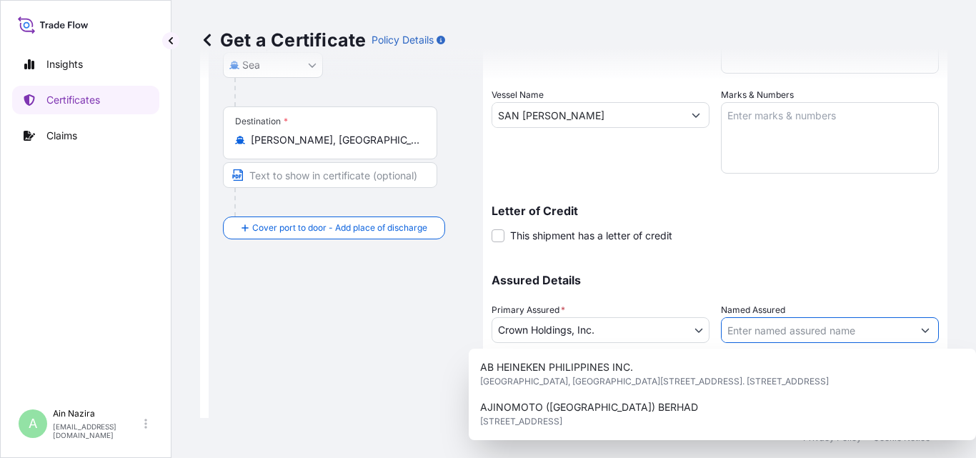
click at [749, 333] on input "Named Assured" at bounding box center [817, 330] width 191 height 26
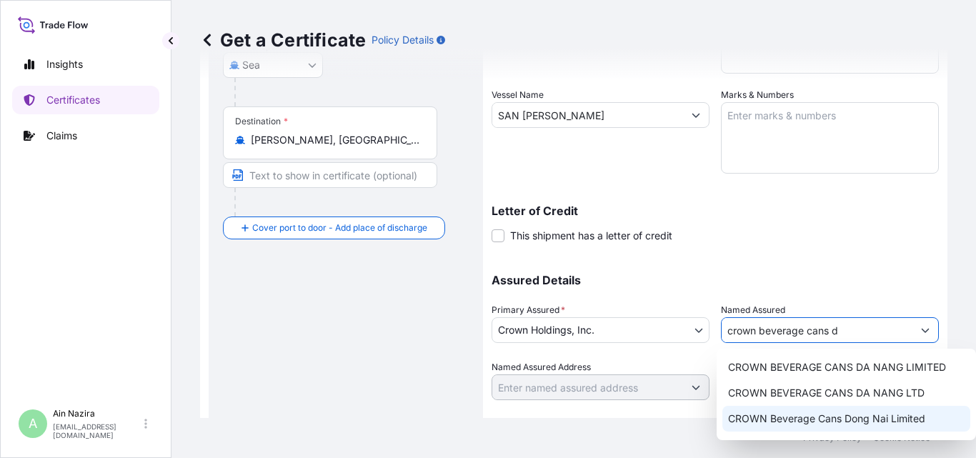
click at [873, 421] on span "CROWN Beverage Cans Dong Nai Limited" at bounding box center [826, 419] width 197 height 14
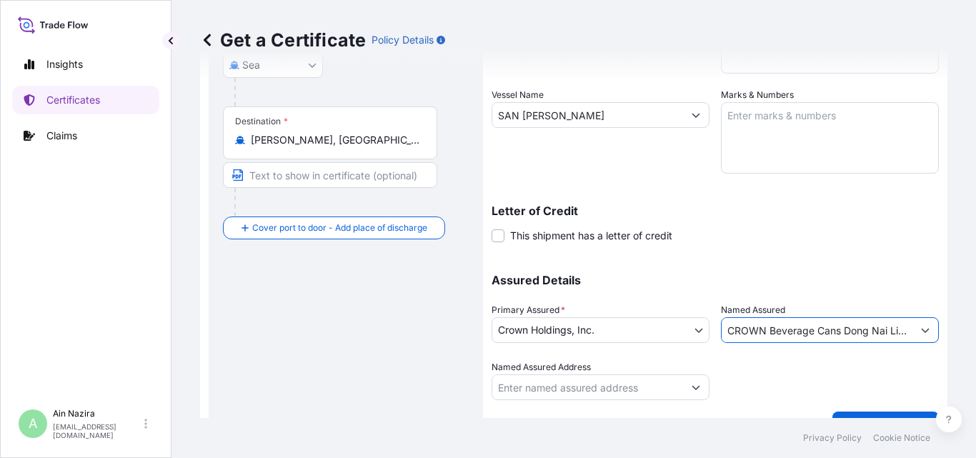
type input "CROWN Beverage Cans Dong Nai Limited"
click at [683, 381] on button "Show suggestions" at bounding box center [696, 388] width 26 height 26
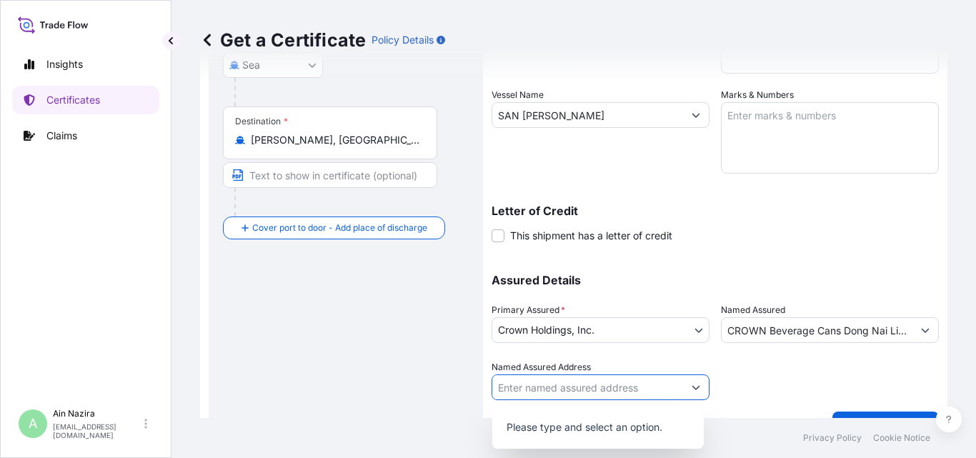
click at [683, 381] on button "Show suggestions" at bounding box center [696, 388] width 26 height 26
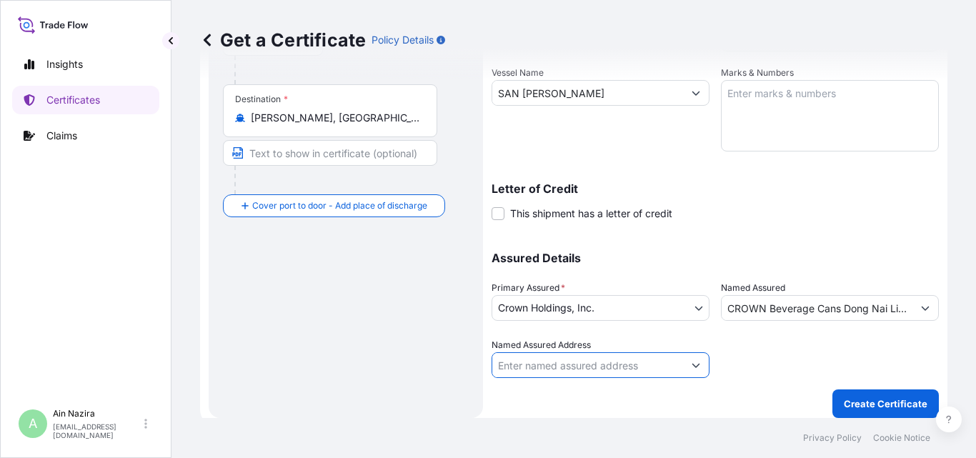
scroll to position [292, 0]
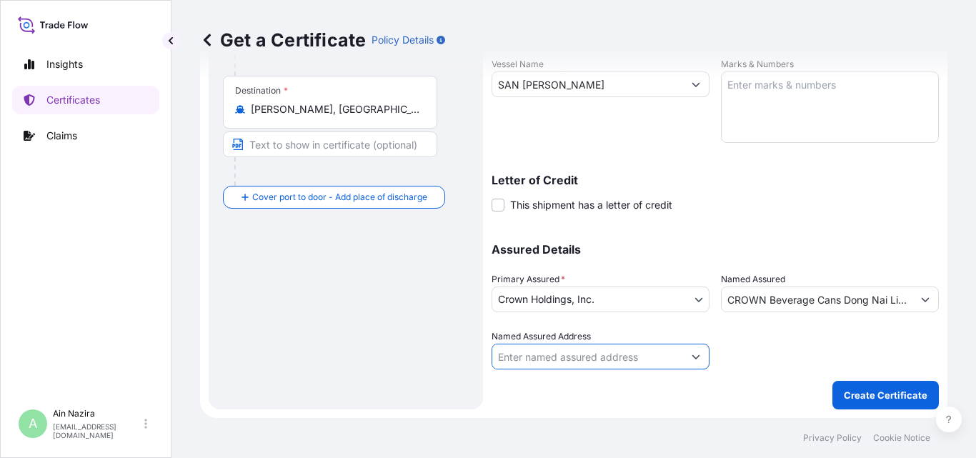
click at [605, 363] on input "Named Assured Address" at bounding box center [588, 357] width 191 height 26
click at [686, 352] on button "Show suggestions" at bounding box center [696, 357] width 26 height 26
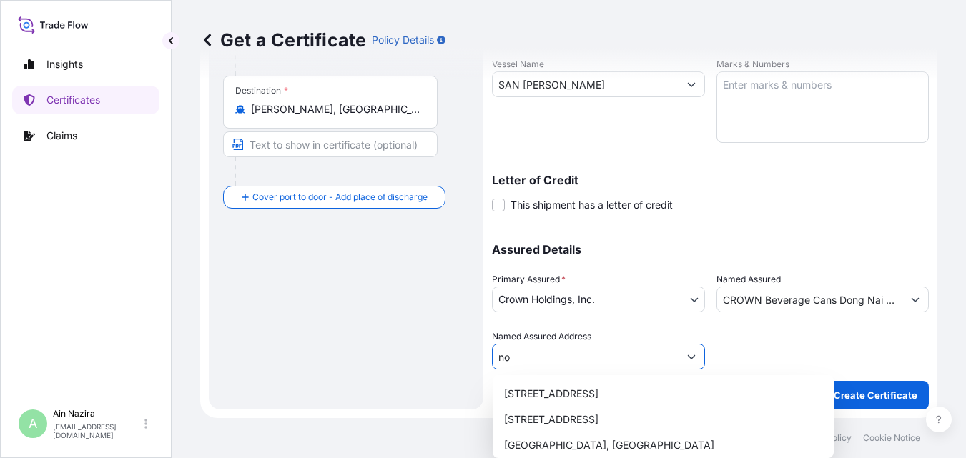
type input "n"
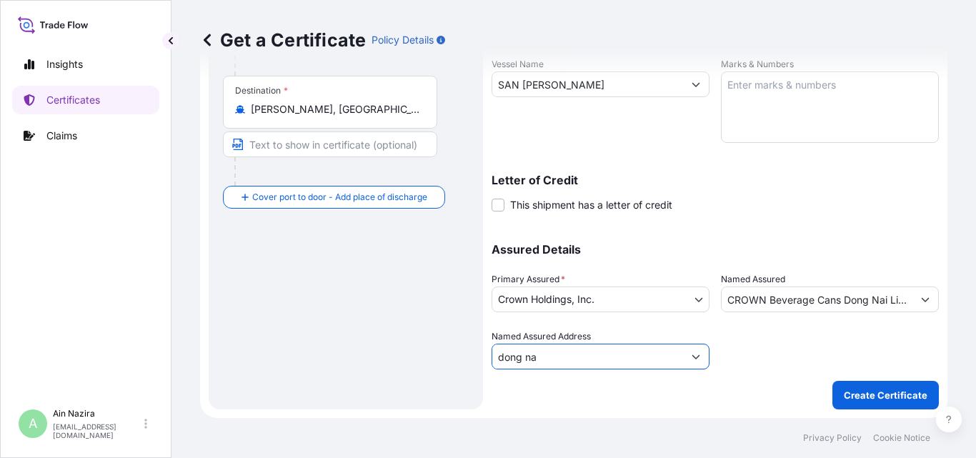
type input "[PERSON_NAME]"
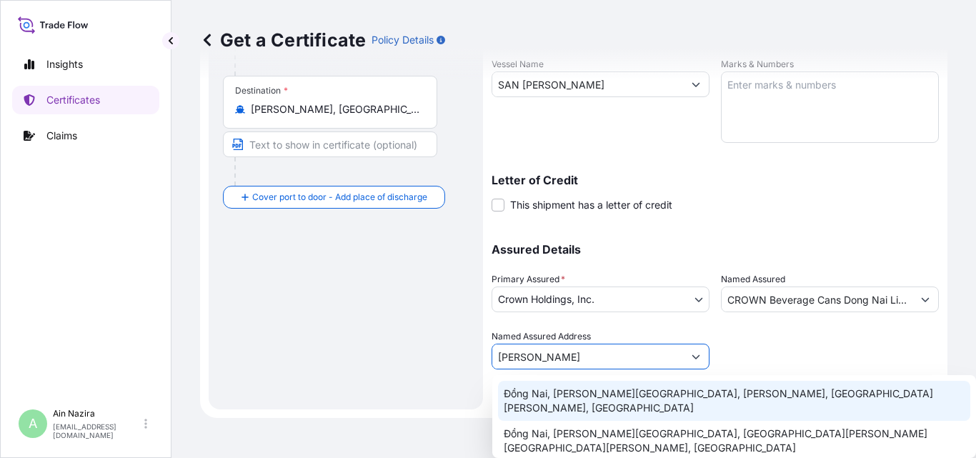
click at [571, 359] on input "[PERSON_NAME]" at bounding box center [588, 357] width 191 height 26
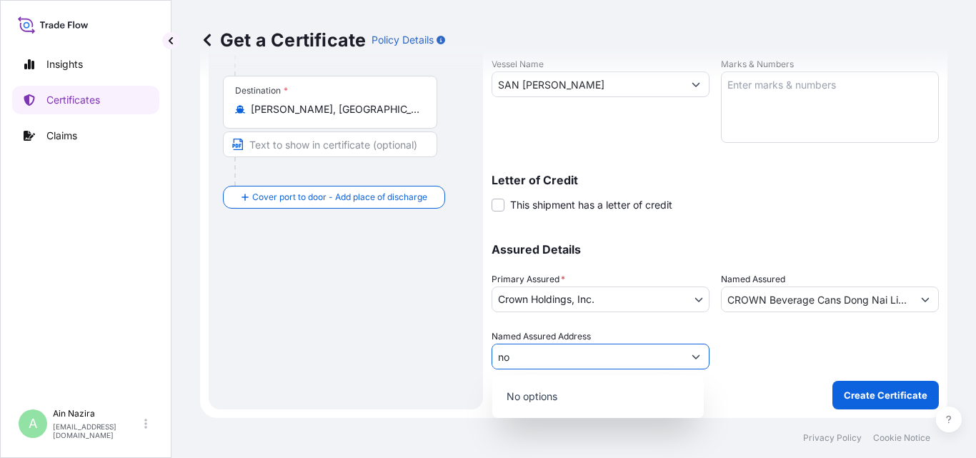
type input "n"
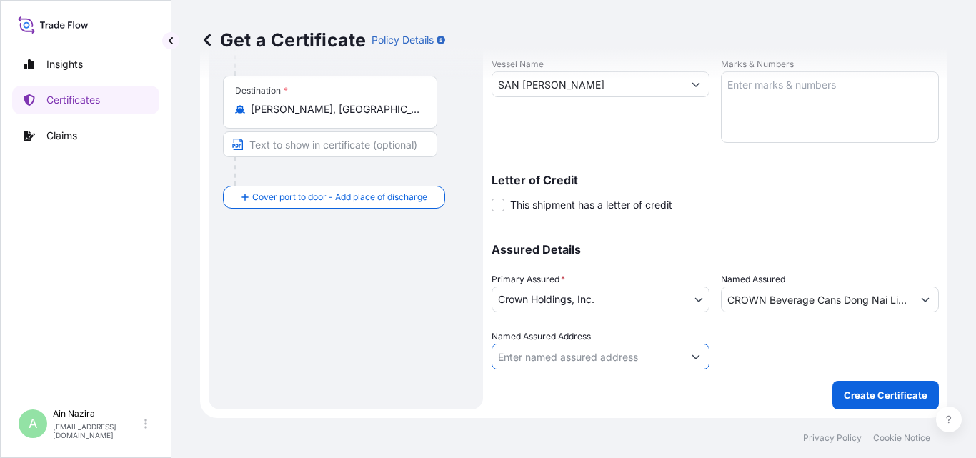
paste input "[STREET_ADDRESS][PERSON_NAME],"
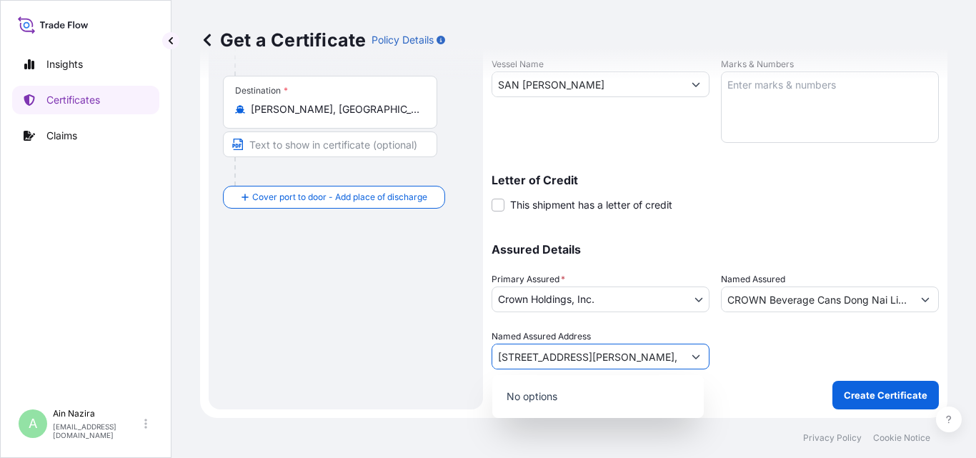
type input "[STREET_ADDRESS][PERSON_NAME],"
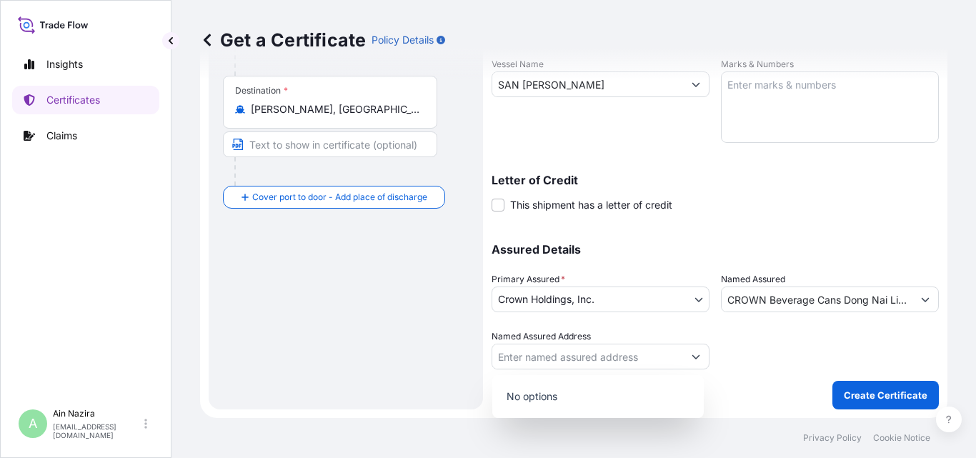
scroll to position [0, 0]
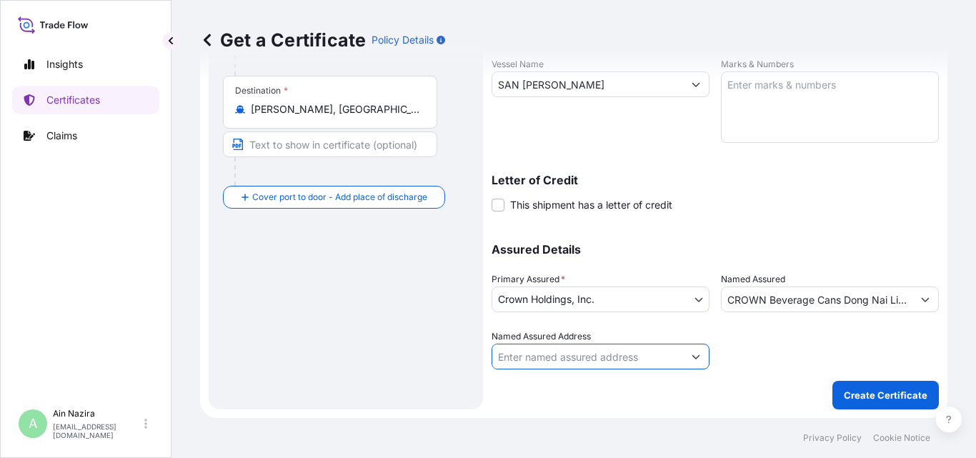
paste input "[STREET_ADDRESS][PERSON_NAME],"
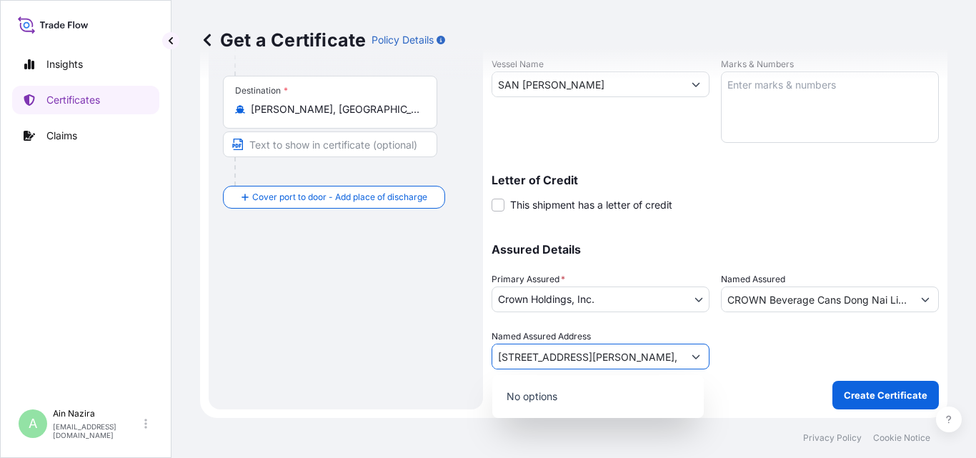
type input "[STREET_ADDRESS][PERSON_NAME],"
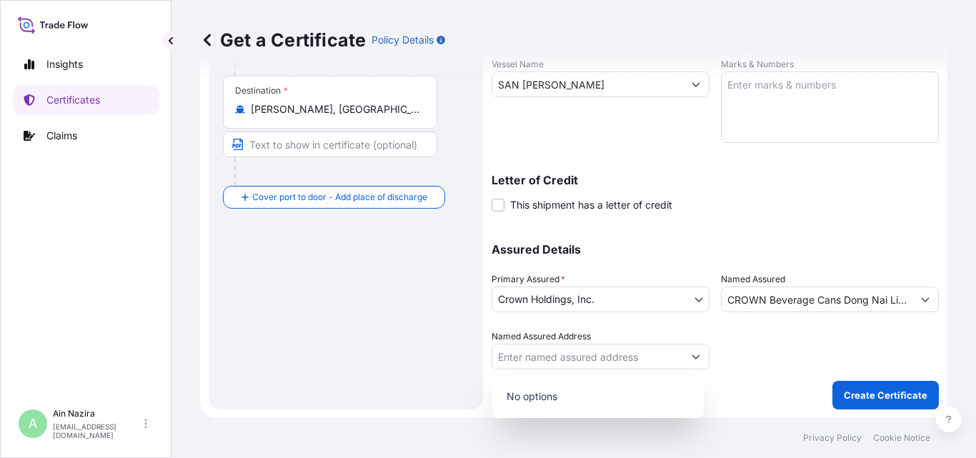
click at [762, 349] on div at bounding box center [830, 350] width 218 height 40
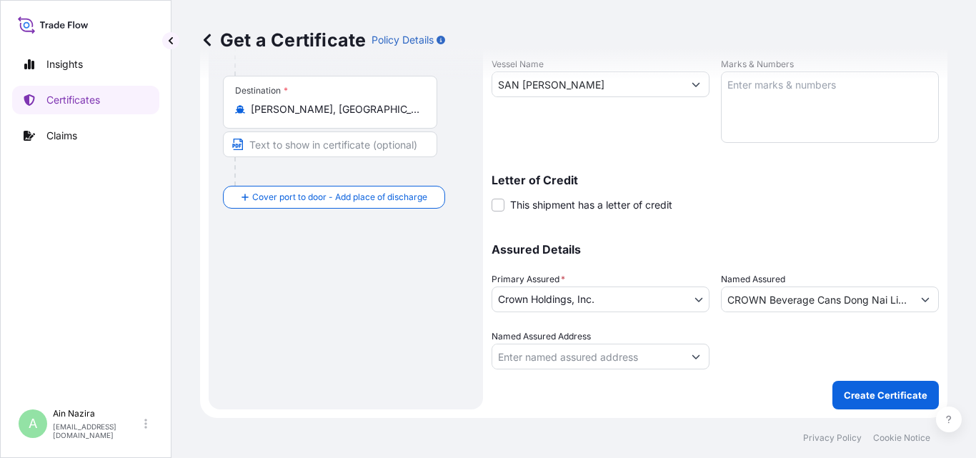
click at [663, 366] on input "Named Assured Address" at bounding box center [588, 357] width 191 height 26
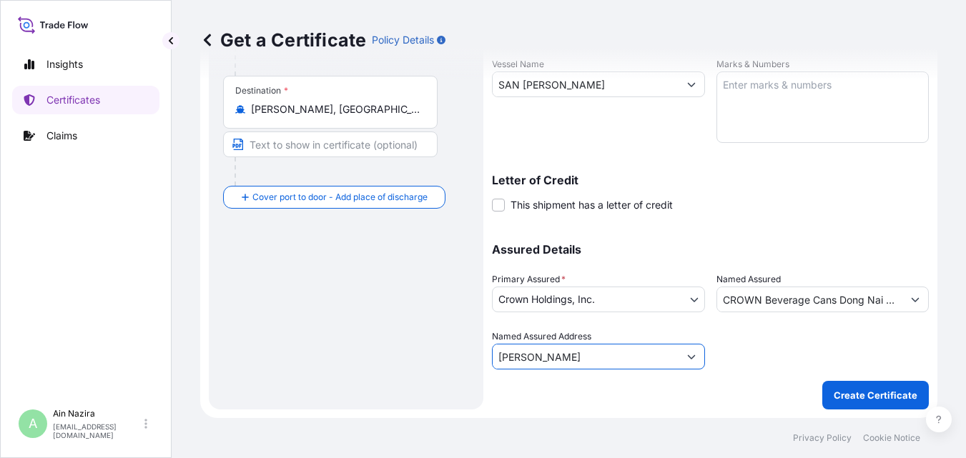
click at [691, 358] on button "Show suggestions" at bounding box center [691, 357] width 26 height 26
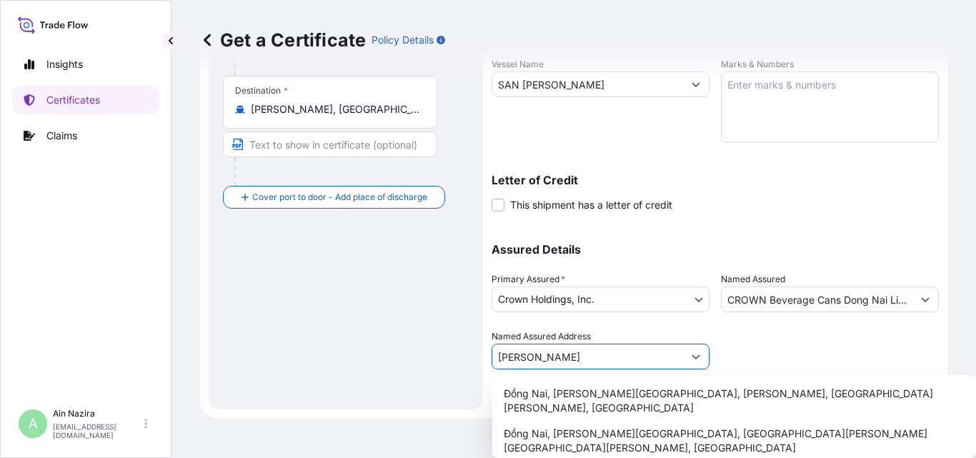
drag, startPoint x: 974, startPoint y: 281, endPoint x: 974, endPoint y: 355, distance: 74.3
click at [974, 355] on html "5 options available. 3 options available. Insights Certificates Claims A Ain Na…" at bounding box center [488, 229] width 976 height 458
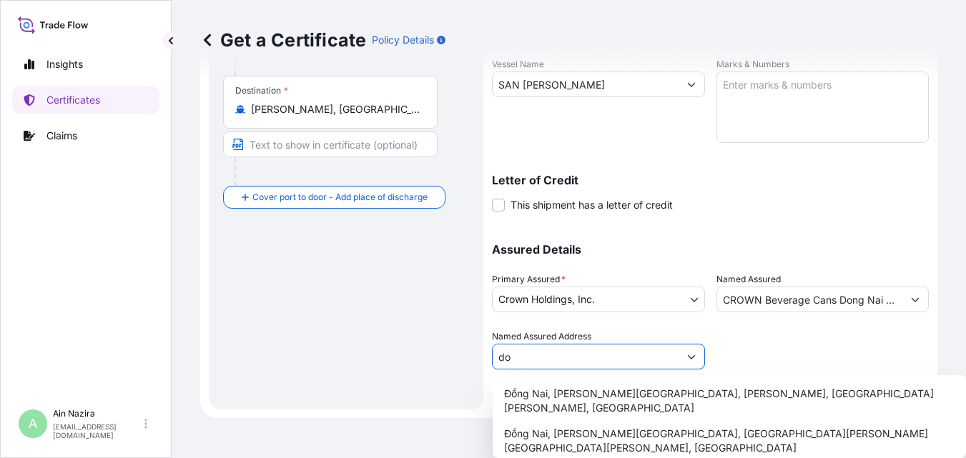
type input "d"
type input "y"
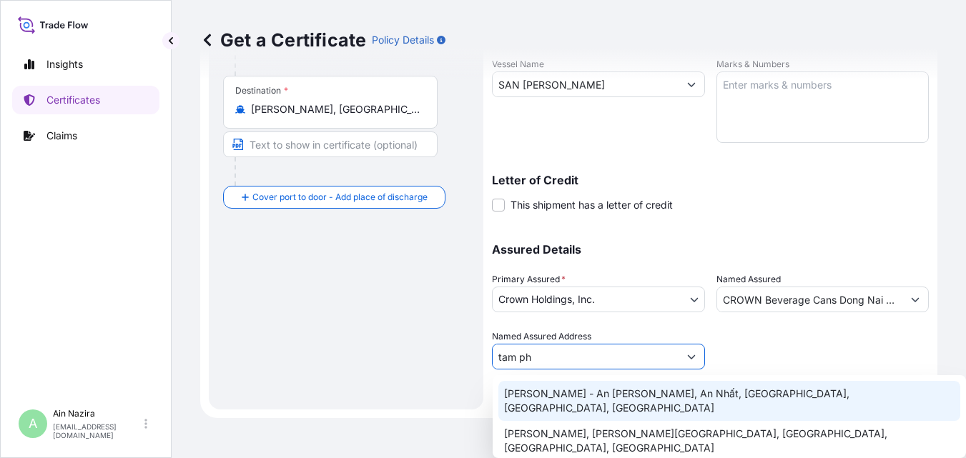
click at [966, 453] on html "Insights Certificates Claims A Ain Nazira [EMAIL_ADDRESS][DOMAIN_NAME] Get a Ce…" at bounding box center [483, 229] width 966 height 458
drag, startPoint x: 669, startPoint y: 365, endPoint x: 651, endPoint y: 360, distance: 18.8
click at [665, 365] on input "tam ph" at bounding box center [586, 357] width 186 height 26
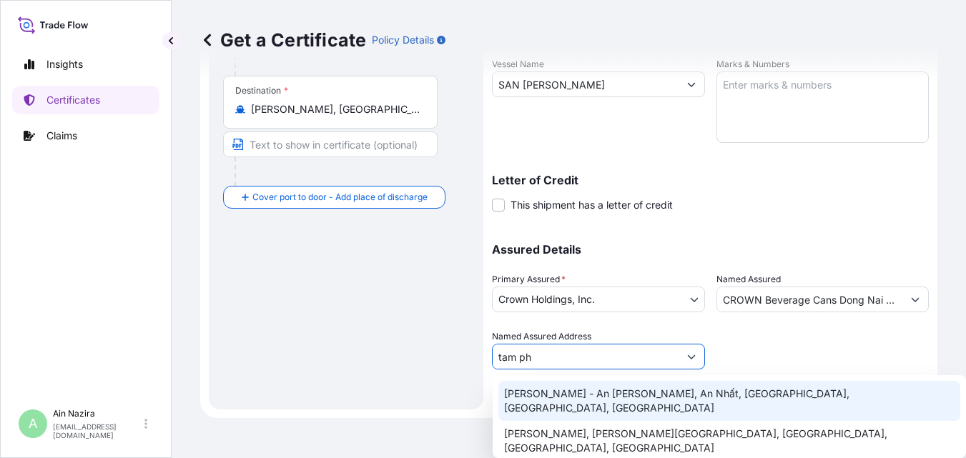
click at [649, 359] on input "tam ph" at bounding box center [586, 357] width 186 height 26
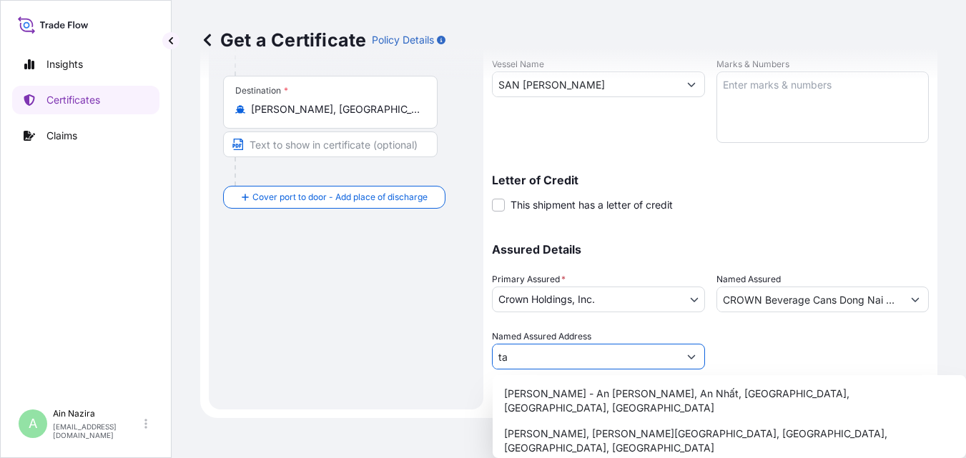
type input "t"
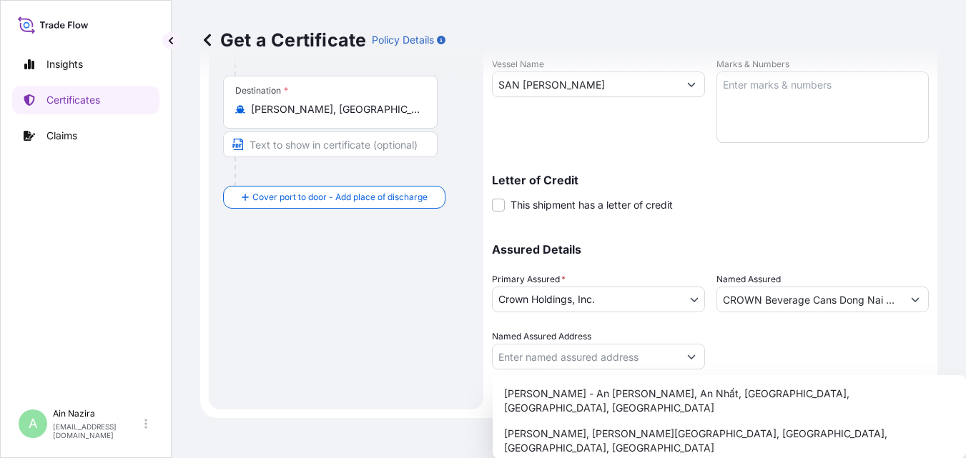
click at [748, 358] on div at bounding box center [822, 350] width 213 height 40
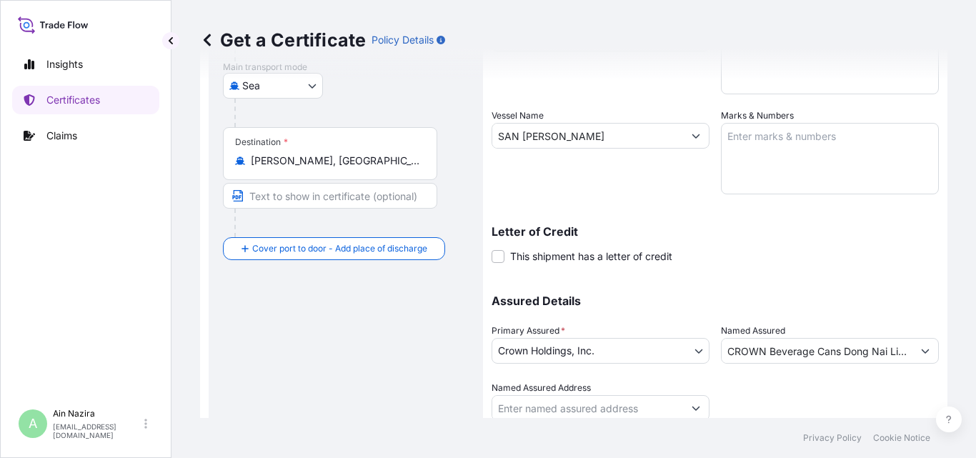
scroll to position [292, 0]
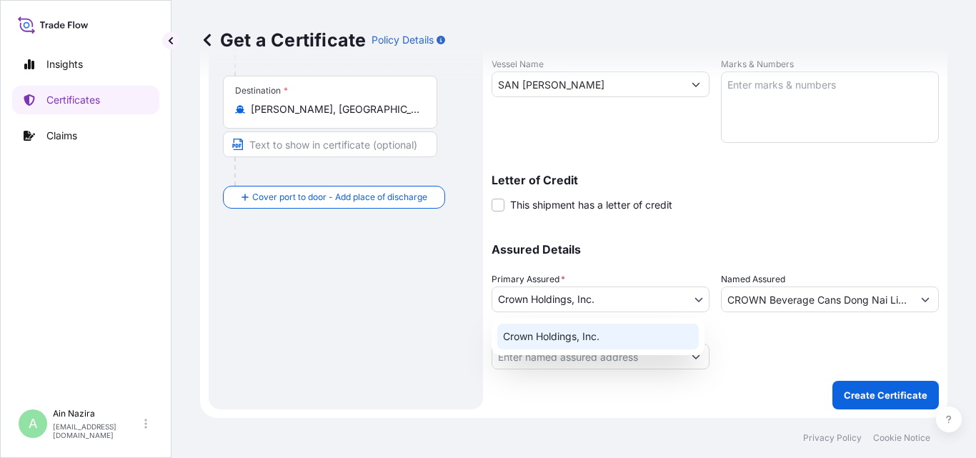
click at [659, 304] on body "Insights Certificates Claims A Ain Nazira [EMAIL_ADDRESS][DOMAIN_NAME] Get a Ce…" at bounding box center [488, 229] width 976 height 458
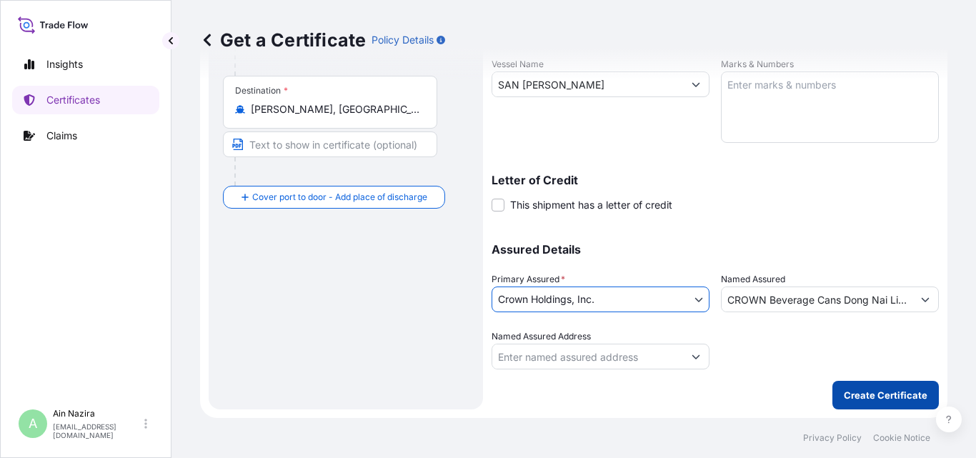
click at [855, 395] on p "Create Certificate" at bounding box center [886, 395] width 84 height 14
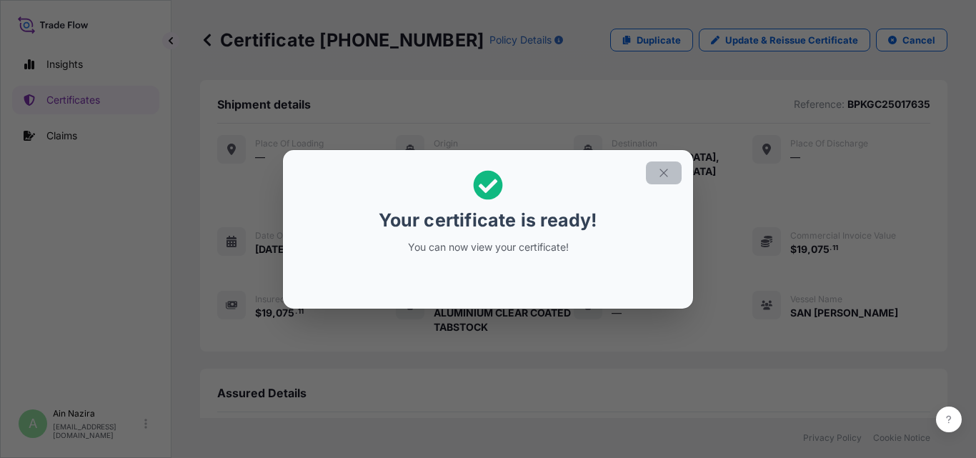
click at [656, 176] on button "button" at bounding box center [664, 173] width 36 height 23
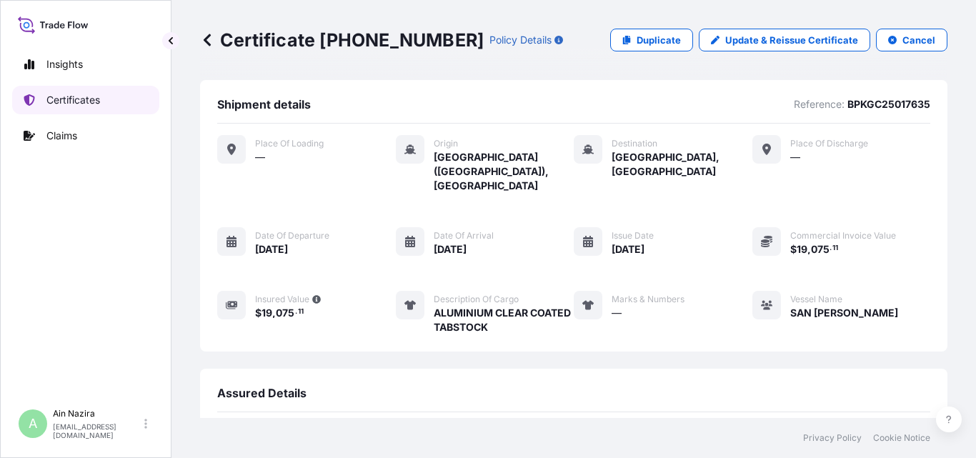
click at [77, 107] on p "Certificates" at bounding box center [73, 100] width 54 height 14
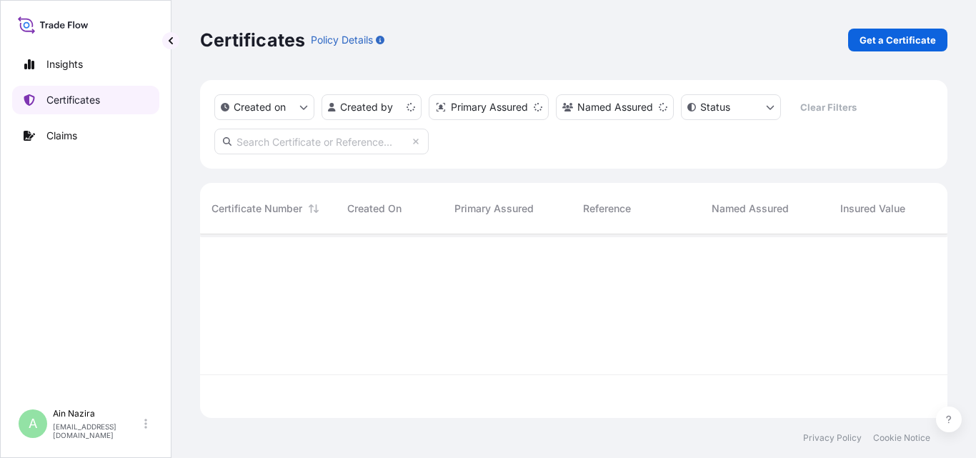
scroll to position [181, 737]
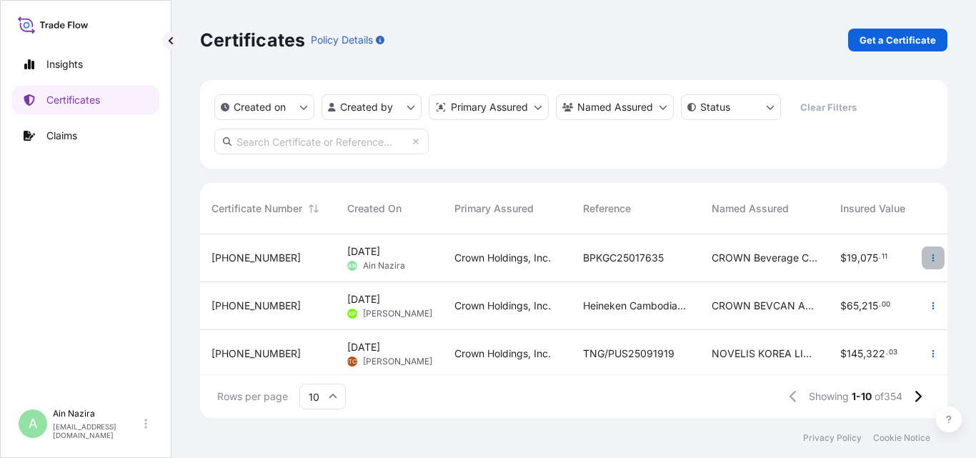
click at [929, 257] on icon "button" at bounding box center [933, 258] width 9 height 9
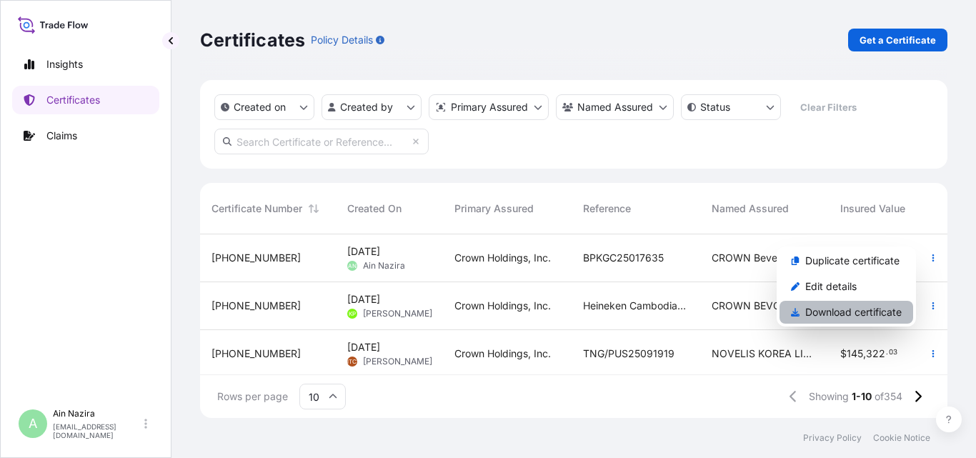
click at [853, 316] on p "Download certificate" at bounding box center [854, 312] width 97 height 14
